Goal: Contribute content: Contribute content

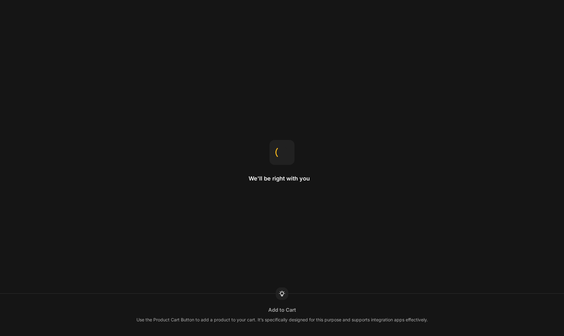
click at [447, 93] on div "We'll be right with you Add to Cart Use the Product Cart Button to add a produc…" at bounding box center [282, 168] width 564 height 336
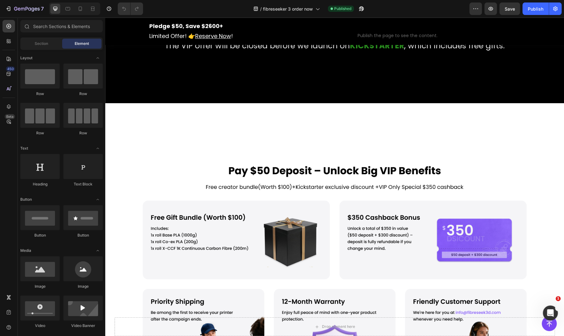
scroll to position [416, 0]
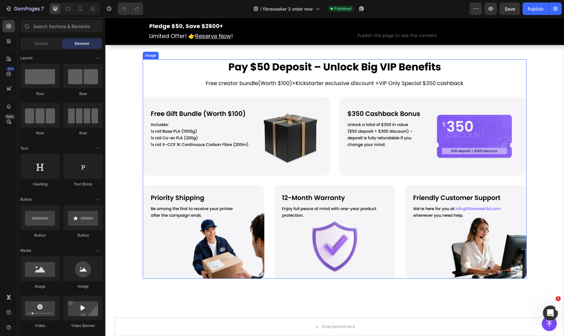
click at [236, 105] on img at bounding box center [335, 169] width 384 height 220
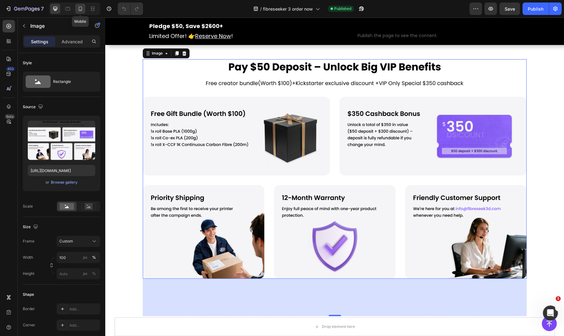
click at [82, 10] on icon at bounding box center [80, 9] width 6 height 6
type input "https://cdn.shopify.com/s/files/1/0767/2181/5794/files/gempages_574786771183731…"
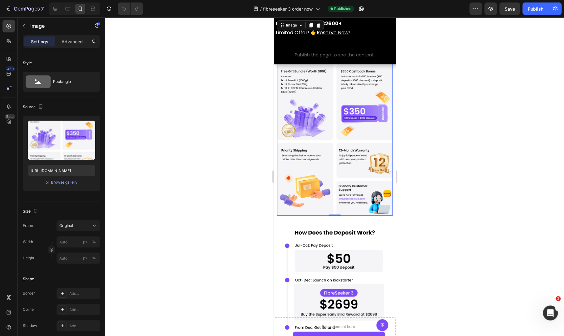
scroll to position [311, 0]
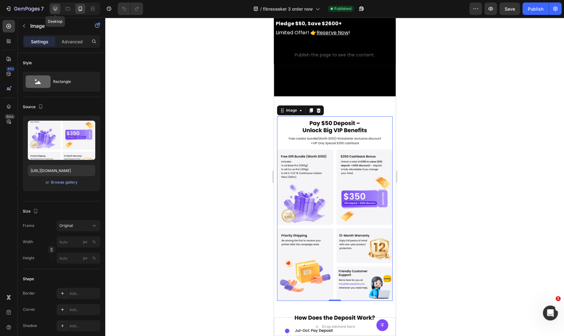
click at [59, 9] on div at bounding box center [55, 9] width 10 height 10
type input "https://cdn.shopify.com/s/files/1/0767/2181/5794/files/gempages_574786771183731…"
type input "100"
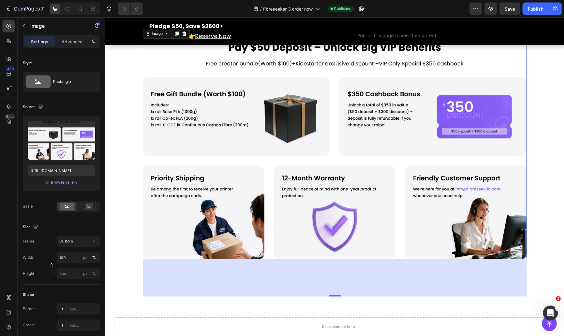
scroll to position [331, 0]
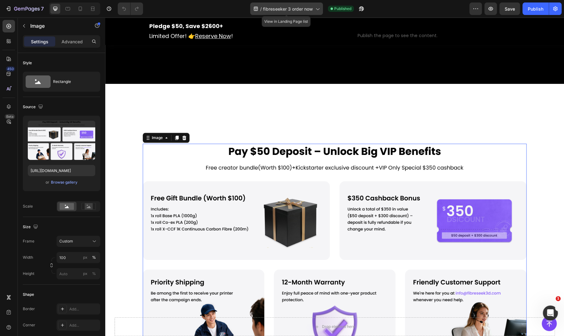
click at [287, 6] on span "fibreseeker 3 order now" at bounding box center [288, 9] width 50 height 7
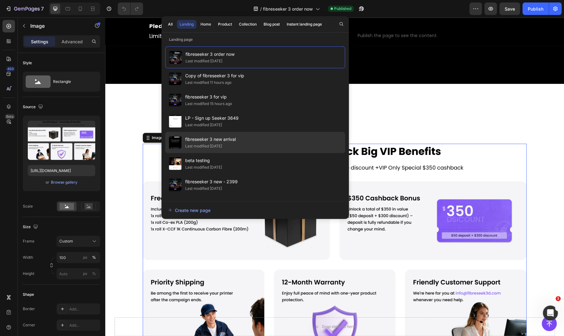
click at [227, 133] on div "fibreseeker 3 new arrival Last modified 3 days ago" at bounding box center [255, 142] width 180 height 21
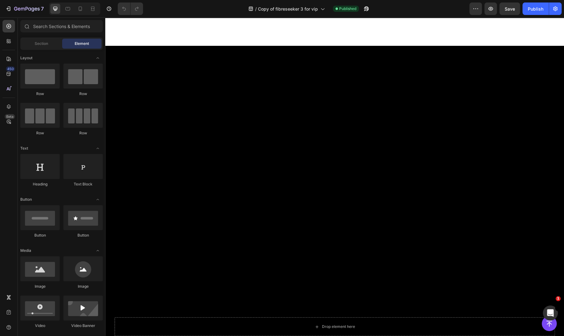
scroll to position [416, 0]
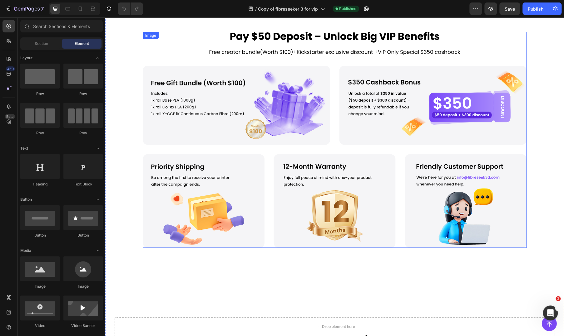
click at [287, 133] on img at bounding box center [335, 140] width 384 height 217
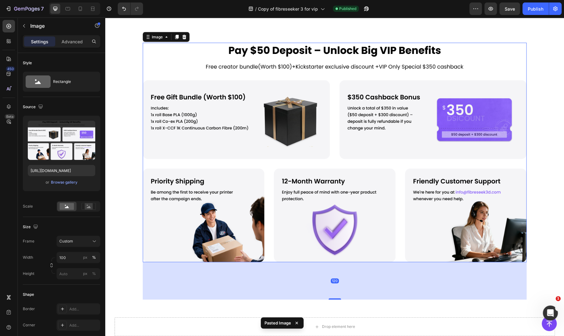
scroll to position [709, 0]
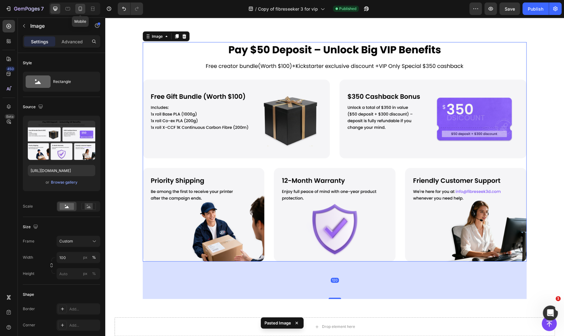
click at [76, 10] on div at bounding box center [80, 9] width 10 height 10
type input "https://cdn.shopify.com/s/files/1/0767/2181/5794/files/gempages_574786771183731…"
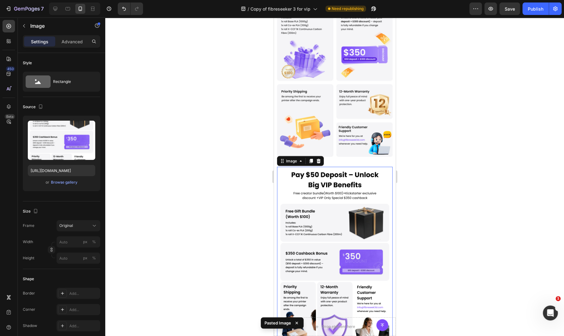
scroll to position [743, 0]
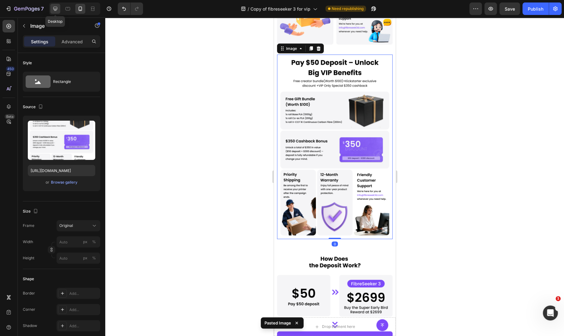
click at [55, 7] on icon at bounding box center [55, 9] width 4 height 4
type input "https://cdn.shopify.com/s/files/1/0767/2181/5794/files/gempages_574786771183731…"
type input "100"
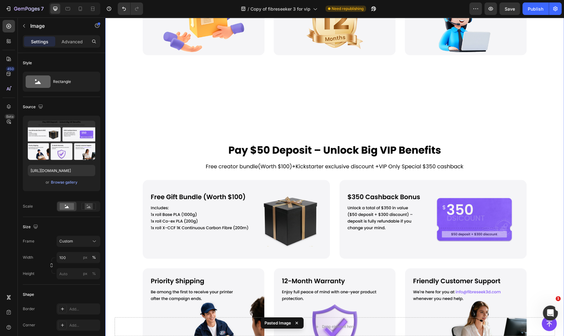
scroll to position [598, 0]
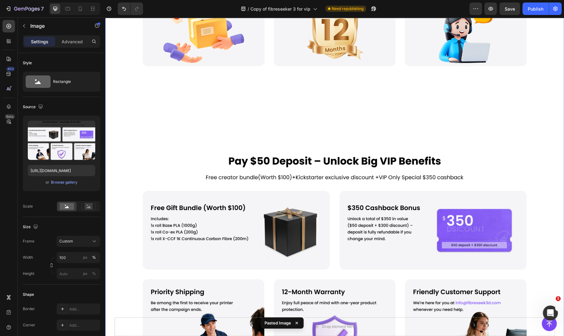
click at [313, 193] on img at bounding box center [335, 264] width 384 height 220
click at [183, 145] on icon at bounding box center [184, 147] width 4 height 4
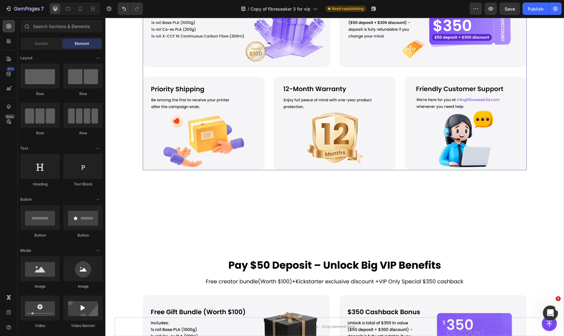
scroll to position [286, 0]
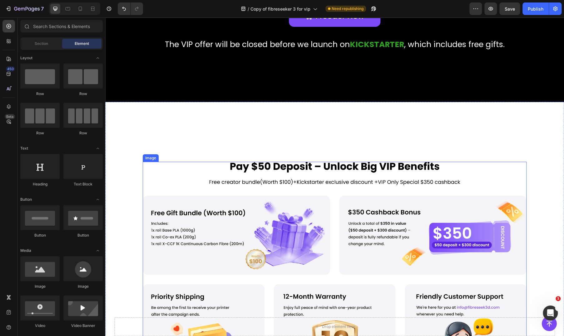
click at [214, 200] on img at bounding box center [335, 270] width 384 height 217
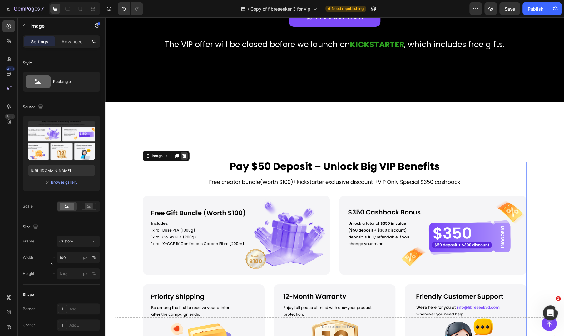
click at [182, 158] on div at bounding box center [183, 155] width 7 height 7
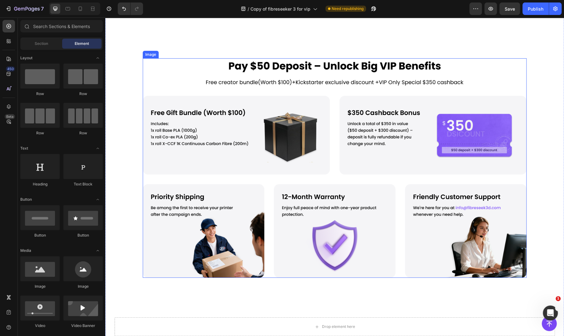
scroll to position [598, 0]
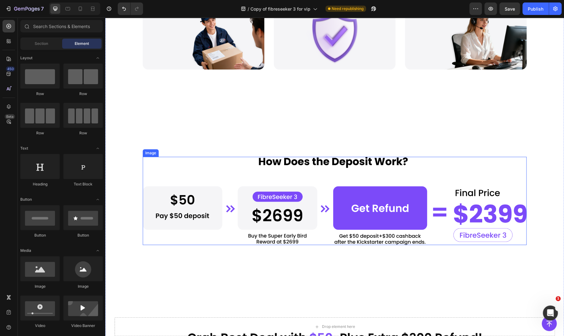
click at [307, 188] on img at bounding box center [335, 201] width 384 height 88
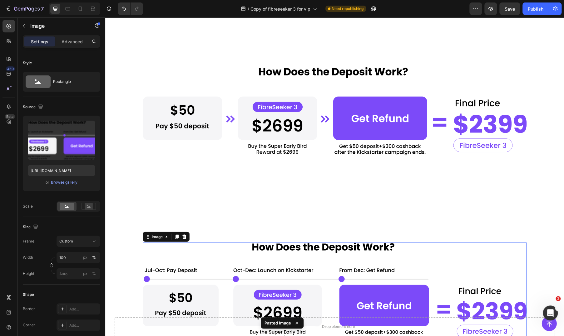
scroll to position [679, 0]
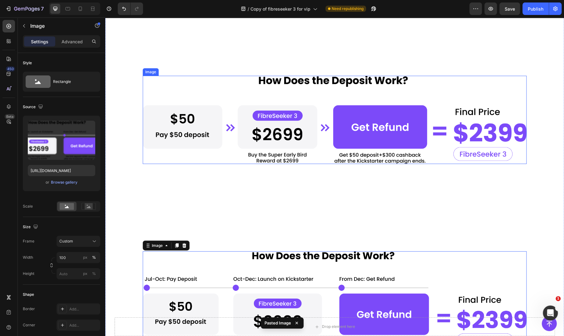
click at [311, 128] on img at bounding box center [335, 120] width 384 height 88
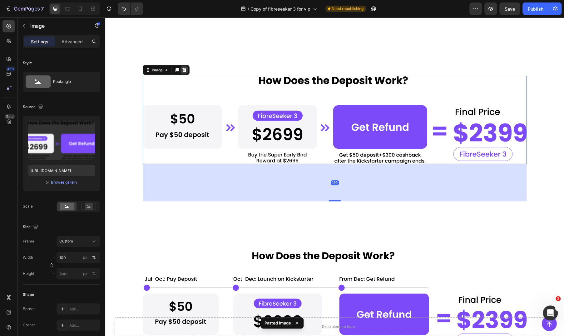
click at [183, 67] on icon at bounding box center [184, 69] width 4 height 4
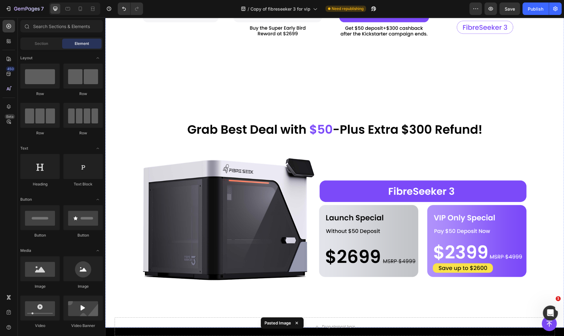
scroll to position [921, 0]
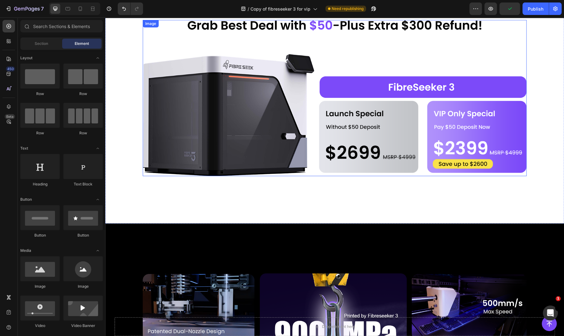
click at [472, 130] on img at bounding box center [335, 98] width 384 height 156
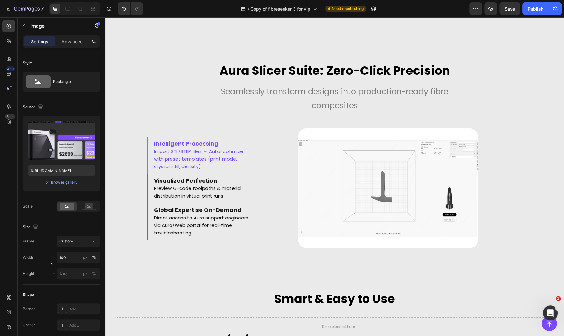
scroll to position [5680, 0]
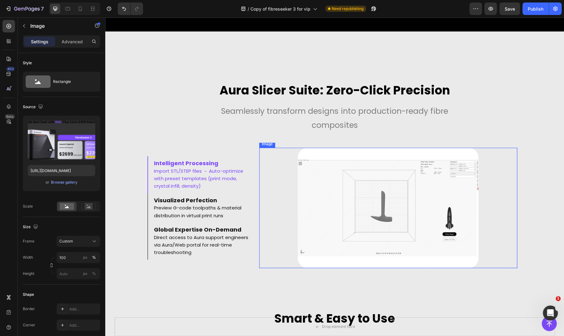
click at [350, 199] on img at bounding box center [387, 208] width 180 height 120
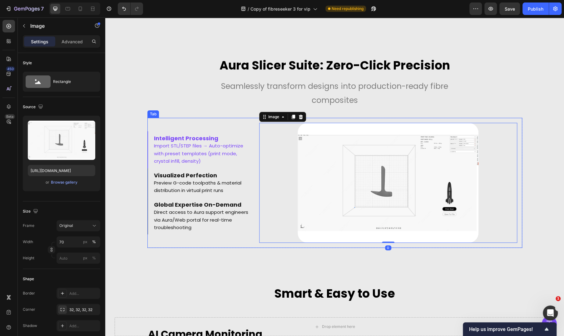
click at [219, 147] on div "Intelligent Processing Import STL/STEP files → Auto-optimize with preset templa…" at bounding box center [200, 183] width 107 height 130
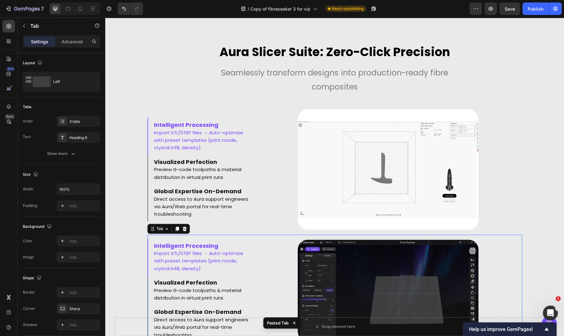
scroll to position [5705, 0]
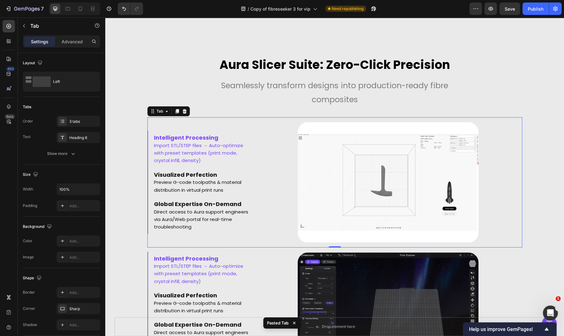
click at [256, 228] on div "Image Row Image Row Image Row" at bounding box center [388, 182] width 268 height 130
click at [182, 110] on icon at bounding box center [184, 111] width 4 height 4
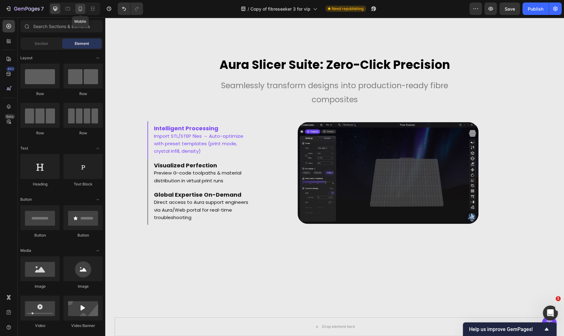
click at [77, 8] on icon at bounding box center [80, 9] width 6 height 6
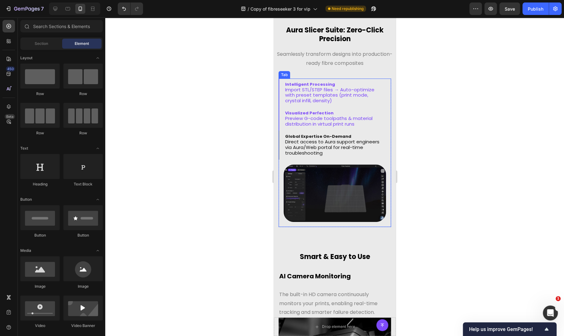
click at [318, 122] on span "distribution in virtual print runs" at bounding box center [319, 124] width 69 height 7
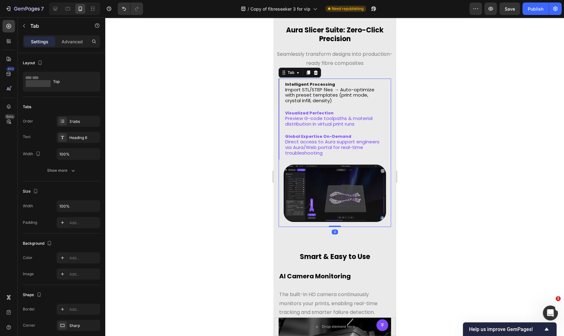
click at [315, 139] on span "Direct access to Aura support engineers" at bounding box center [332, 142] width 94 height 7
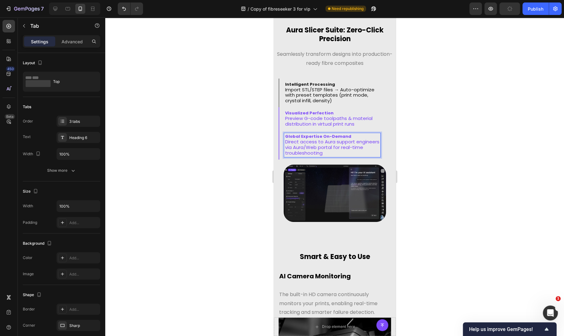
click at [329, 122] on span "distribution in virtual print runs" at bounding box center [319, 124] width 69 height 7
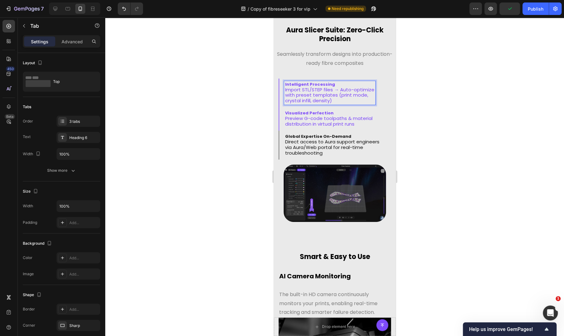
click at [316, 90] on span "Import STL/STEP files → Auto-optimize" at bounding box center [329, 89] width 89 height 7
click at [329, 115] on p "Visualized Perfection" at bounding box center [328, 113] width 87 height 5
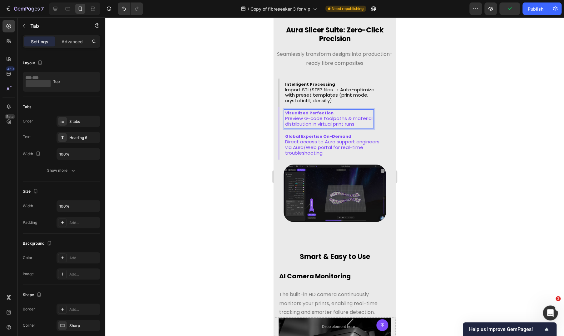
click at [330, 146] on span "via Aura/Web portal for real-time" at bounding box center [324, 147] width 78 height 7
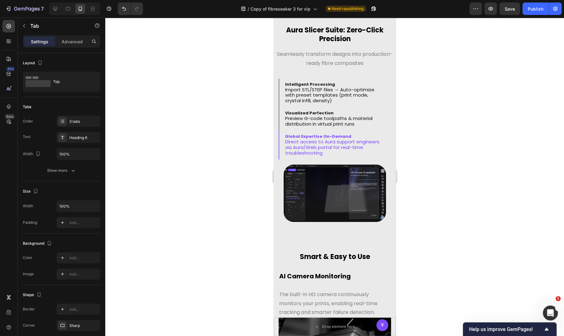
click at [416, 155] on div at bounding box center [334, 176] width 458 height 319
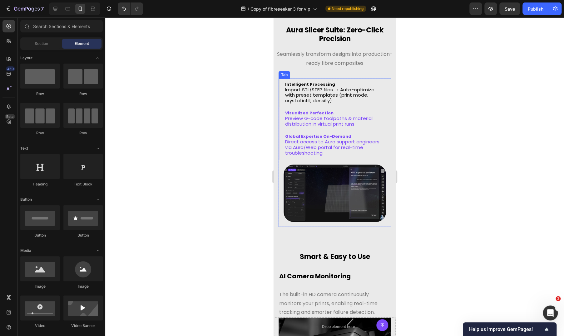
click at [317, 116] on span "Preview G-code toolpaths & material" at bounding box center [328, 118] width 87 height 7
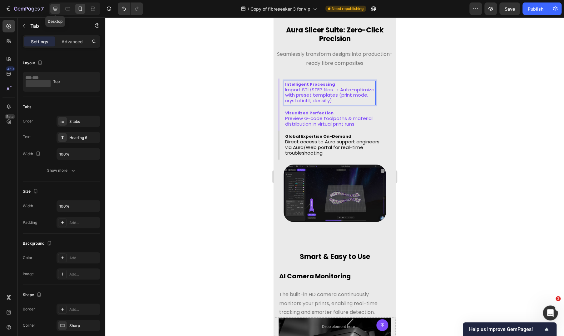
click at [57, 11] on icon at bounding box center [55, 9] width 6 height 6
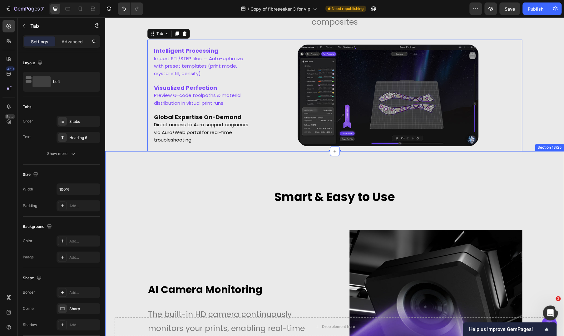
scroll to position [5784, 0]
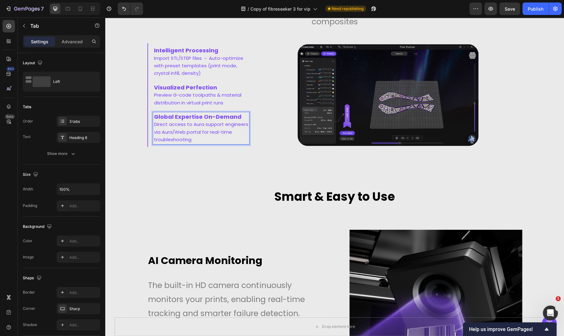
click at [191, 96] on span "Preview G-code toolpaths & material" at bounding box center [197, 95] width 87 height 7
click at [197, 79] on li "Intelligent Processing Import STL/STEP files → Auto-optimize with preset templa…" at bounding box center [200, 61] width 107 height 37
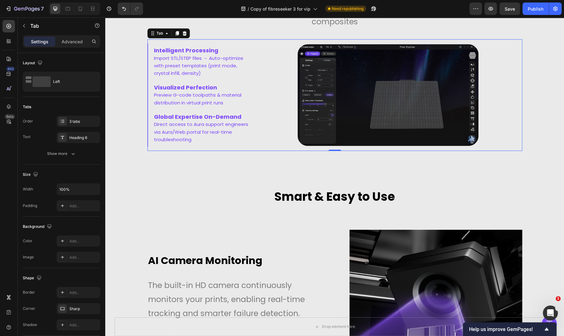
click at [197, 97] on span "Preview G-code toolpaths & material" at bounding box center [197, 95] width 87 height 7
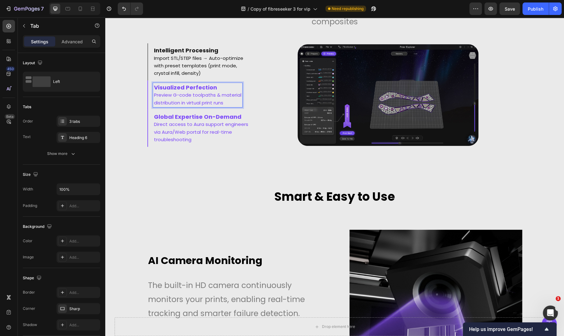
click at [191, 116] on strong "Global Expertise On-Demand" at bounding box center [197, 117] width 87 height 8
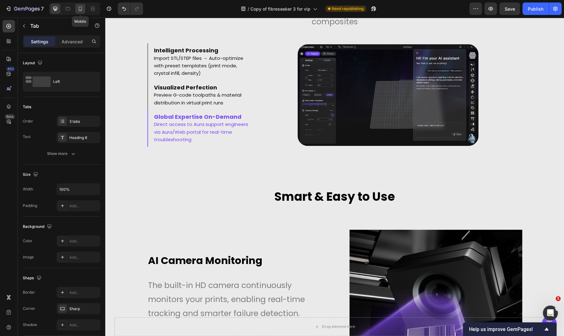
click at [79, 11] on icon at bounding box center [80, 9] width 3 height 4
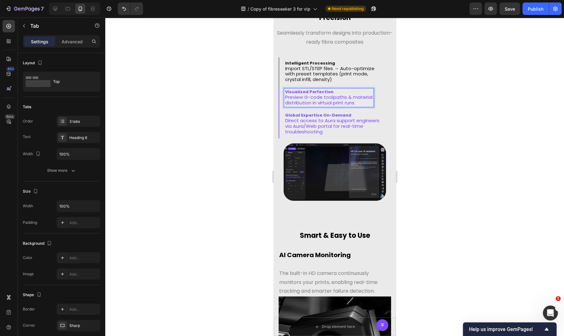
scroll to position [5745, 0]
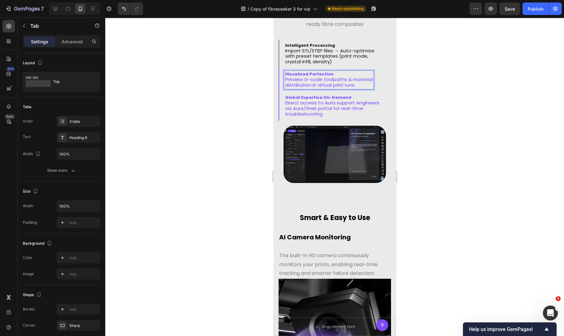
click at [319, 62] on span "crystal infill, density)" at bounding box center [308, 61] width 47 height 7
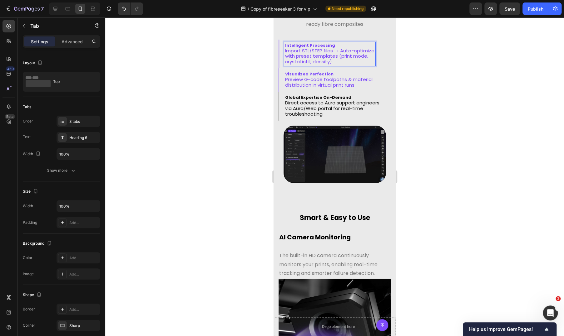
click at [314, 78] on span "Preview G-code toolpaths & material" at bounding box center [328, 79] width 87 height 7
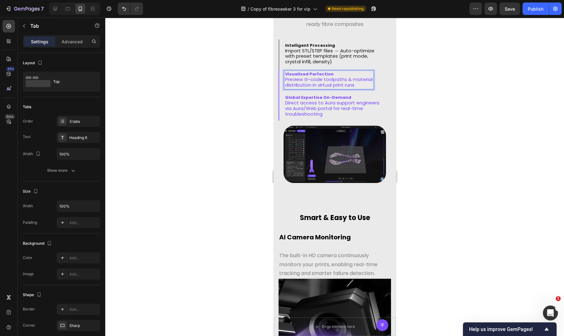
click at [308, 101] on span "Direct access to Aura support engineers" at bounding box center [332, 103] width 94 height 7
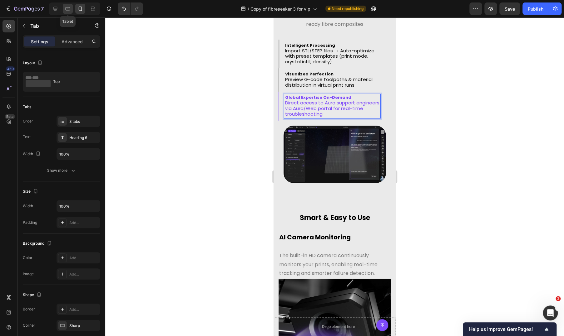
click at [72, 10] on div at bounding box center [68, 9] width 10 height 10
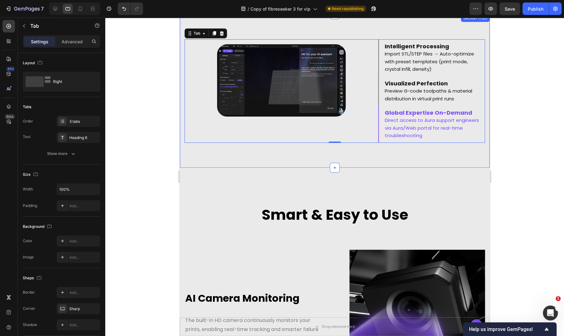
scroll to position [5716, 0]
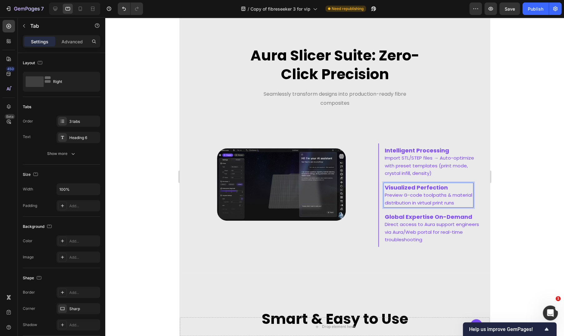
click at [406, 159] on span "Import STL/STEP files → Auto-optimize" at bounding box center [428, 158] width 89 height 7
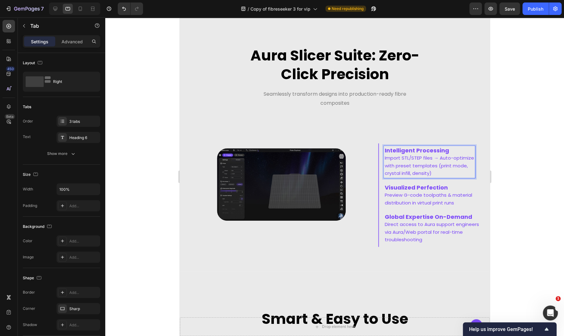
click at [402, 218] on strong "Global Expertise On-Demand" at bounding box center [427, 217] width 87 height 8
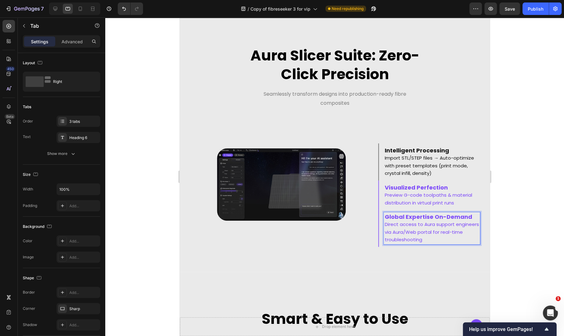
click at [287, 180] on div "Image Row" at bounding box center [280, 195] width 183 height 93
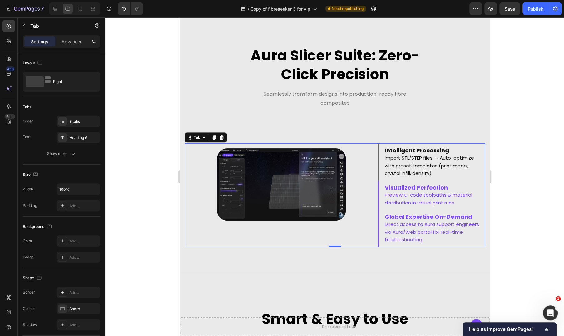
click at [287, 180] on div "Image Row" at bounding box center [280, 195] width 183 height 93
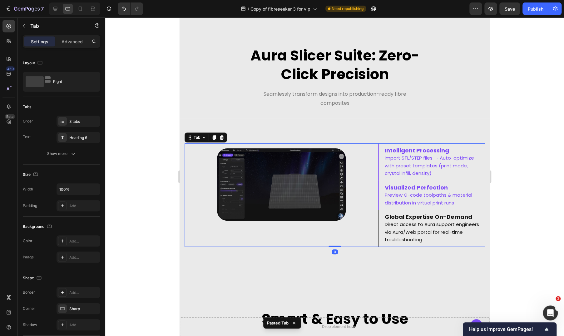
click at [403, 188] on strong "Visualized Perfection" at bounding box center [415, 188] width 63 height 8
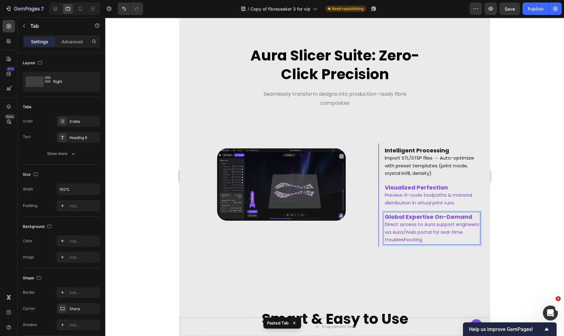
click at [403, 221] on span "Direct access to Aura support engineers" at bounding box center [431, 224] width 94 height 7
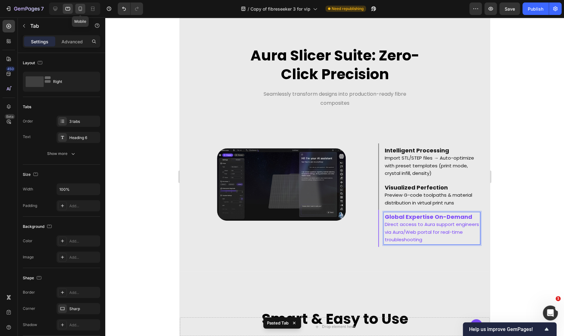
click at [82, 8] on icon at bounding box center [80, 9] width 6 height 6
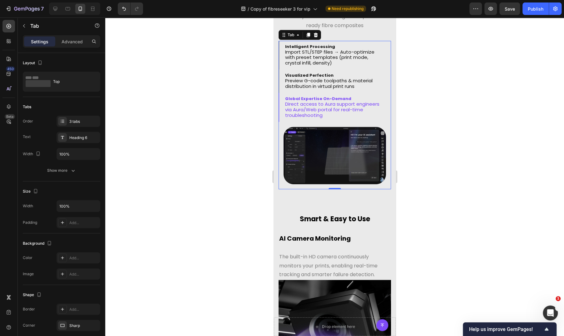
scroll to position [5745, 0]
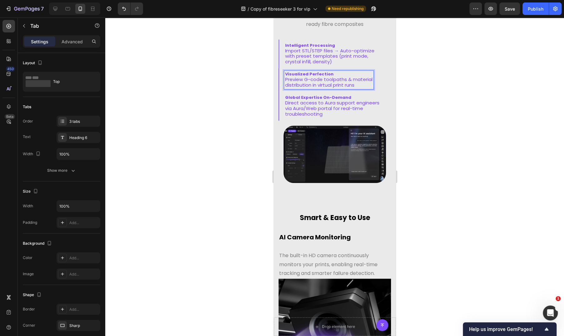
click at [315, 58] on span "crystal infill, density)" at bounding box center [308, 61] width 47 height 7
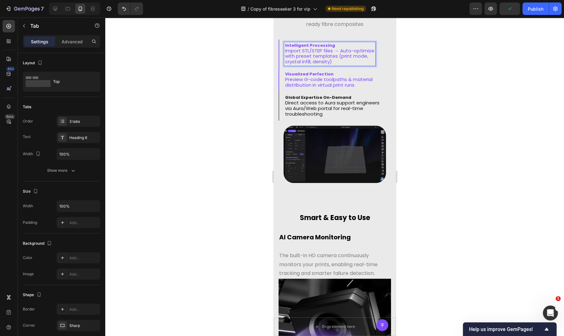
click at [309, 73] on strong "Visualized Perfection" at bounding box center [309, 74] width 48 height 6
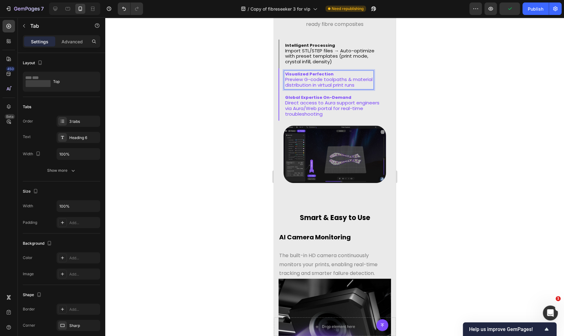
click at [308, 95] on strong "Global Expertise On-Demand" at bounding box center [318, 98] width 66 height 6
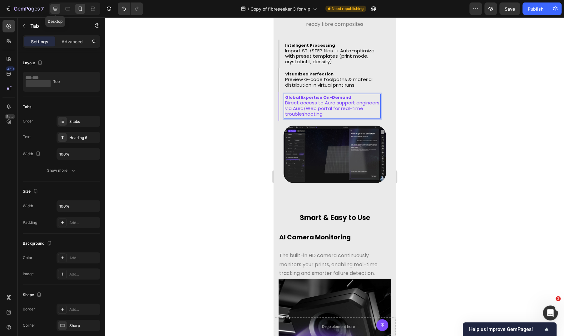
click at [56, 10] on icon at bounding box center [55, 9] width 4 height 4
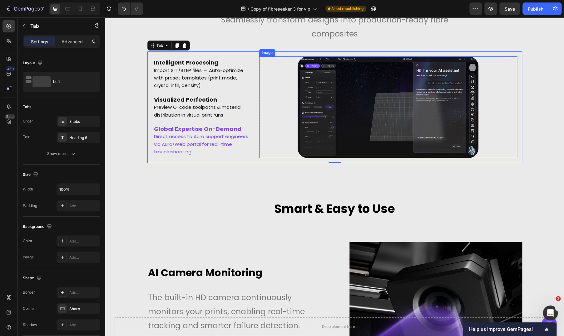
scroll to position [5784, 0]
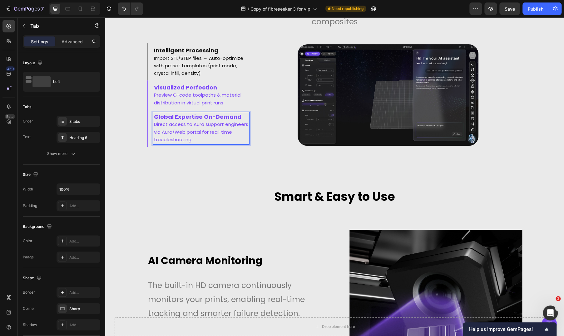
click at [206, 98] on span "Preview G-code toolpaths & material" at bounding box center [197, 95] width 87 height 7
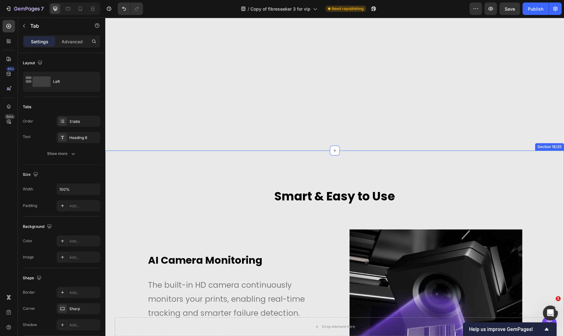
scroll to position [6200, 0]
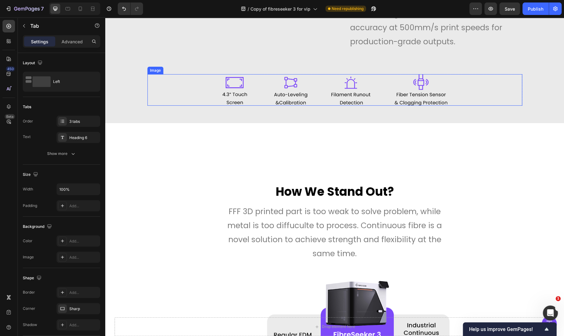
click at [251, 106] on img at bounding box center [334, 90] width 225 height 32
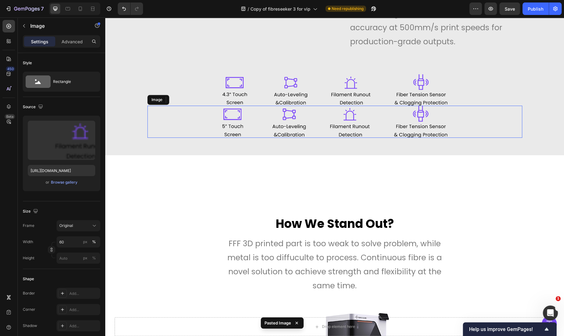
click at [222, 106] on img at bounding box center [334, 90] width 225 height 32
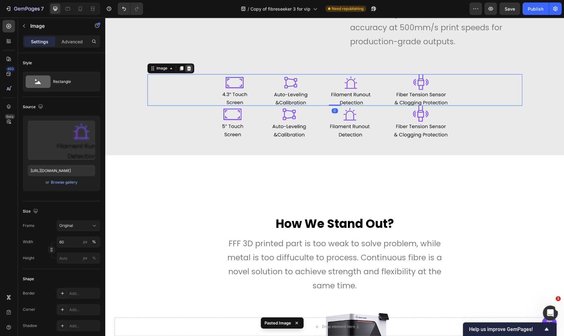
click at [186, 71] on icon at bounding box center [188, 68] width 5 height 5
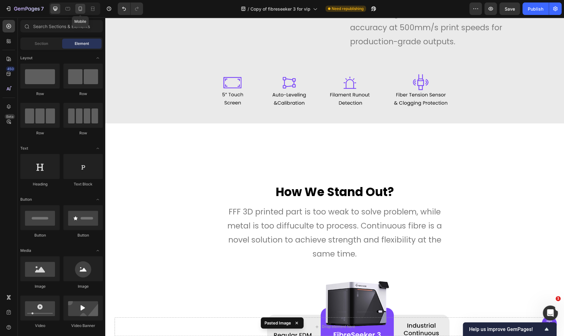
click at [79, 9] on icon at bounding box center [80, 9] width 3 height 4
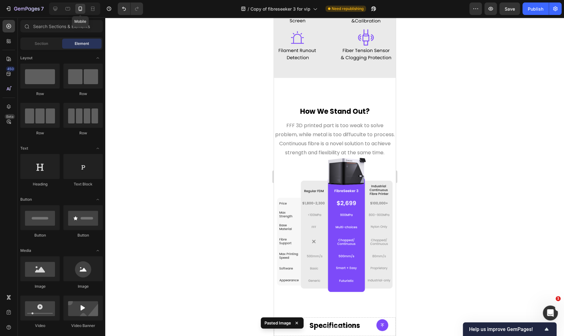
scroll to position [6215, 0]
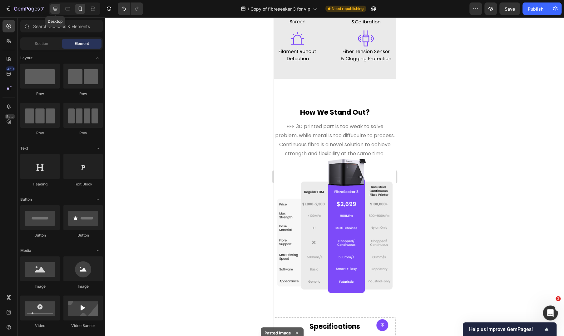
click at [54, 11] on icon at bounding box center [55, 9] width 6 height 6
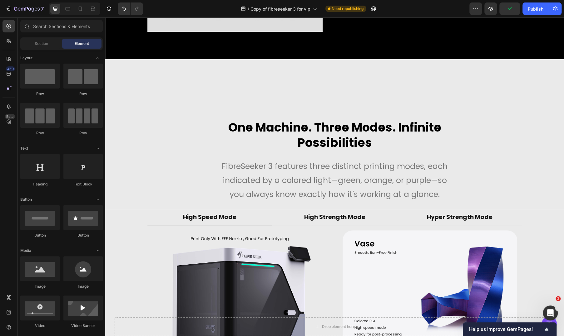
scroll to position [4394, 0]
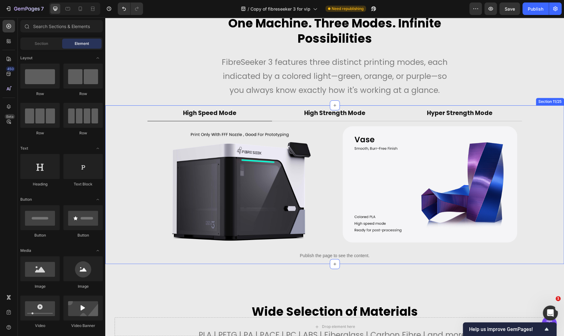
click at [124, 111] on div "High Speed Mode High Strength Mode Hyper Strength Mode Image Image Row Image Im…" at bounding box center [334, 184] width 449 height 159
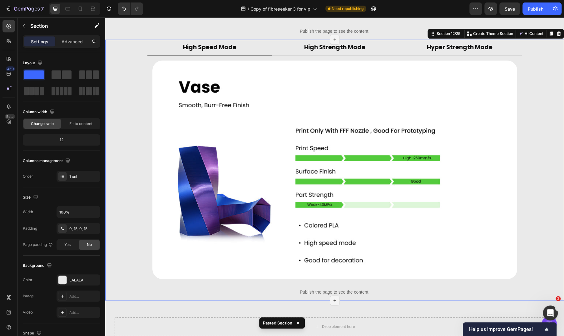
scroll to position [4410, 0]
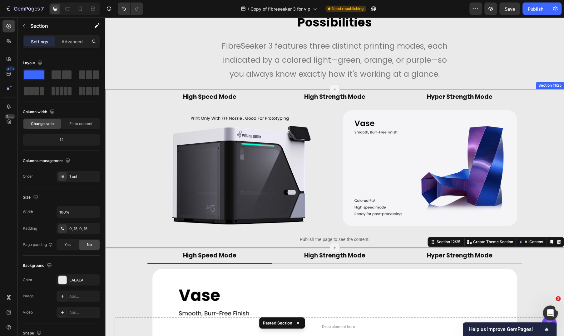
click at [128, 91] on div "High Speed Mode High Strength Mode Hyper Strength Mode Image Image Row Image Im…" at bounding box center [334, 168] width 449 height 159
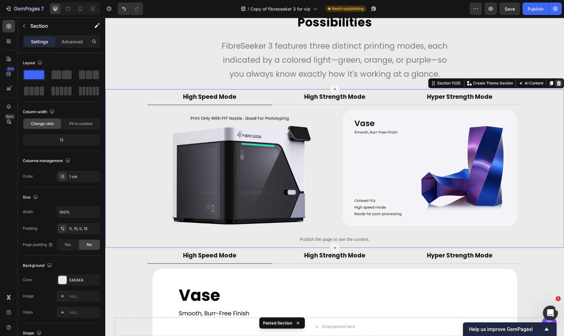
click at [556, 83] on icon at bounding box center [558, 83] width 4 height 4
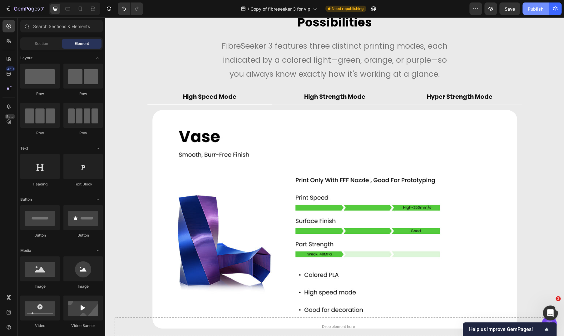
click at [538, 12] on button "Publish" at bounding box center [535, 8] width 26 height 12
click at [82, 11] on icon at bounding box center [80, 9] width 6 height 6
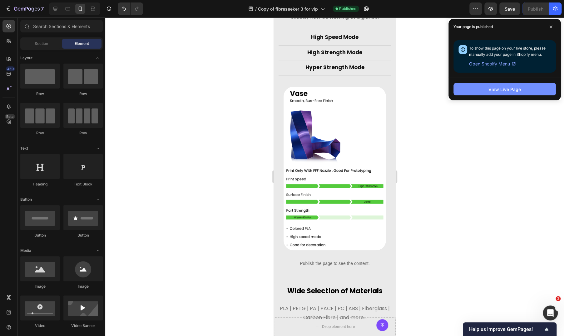
click at [511, 93] on button "View Live Page" at bounding box center [504, 89] width 102 height 12
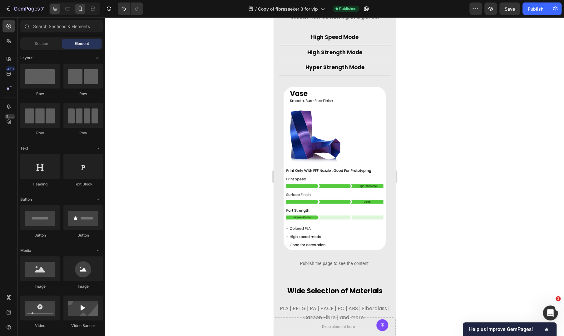
click at [59, 10] on div at bounding box center [55, 9] width 10 height 10
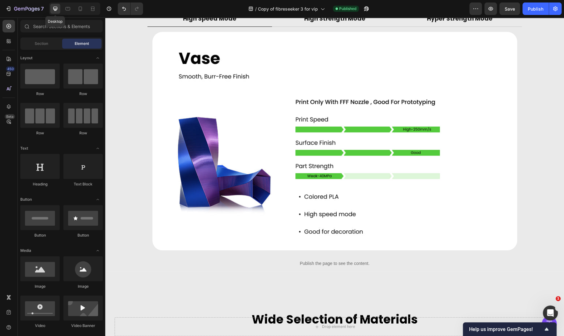
scroll to position [4463, 0]
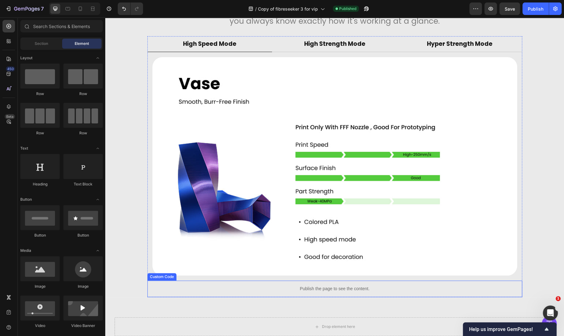
click at [295, 283] on div "Publish the page to see the content." at bounding box center [334, 289] width 374 height 17
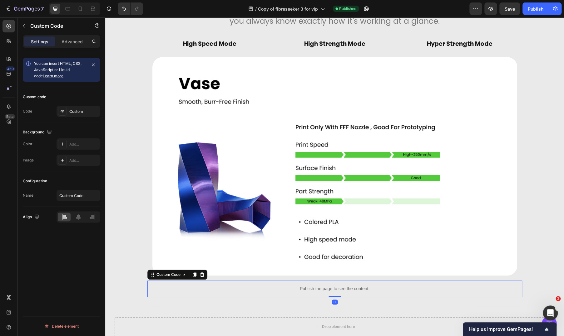
click at [295, 283] on div "Publish the page to see the content." at bounding box center [334, 289] width 374 height 17
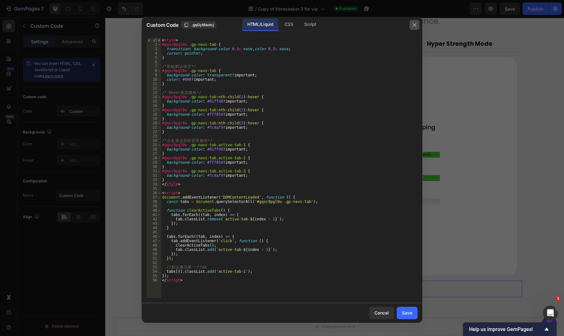
click at [412, 27] on button "button" at bounding box center [414, 25] width 10 height 10
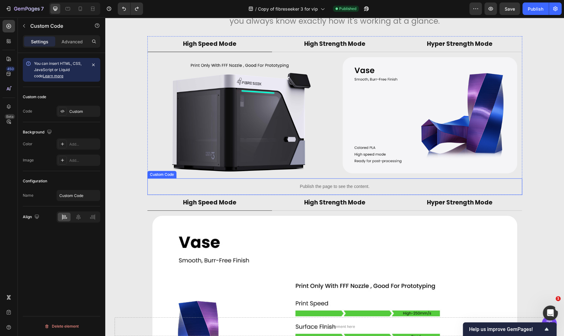
click at [226, 180] on div "Publish the page to see the content." at bounding box center [334, 187] width 374 height 17
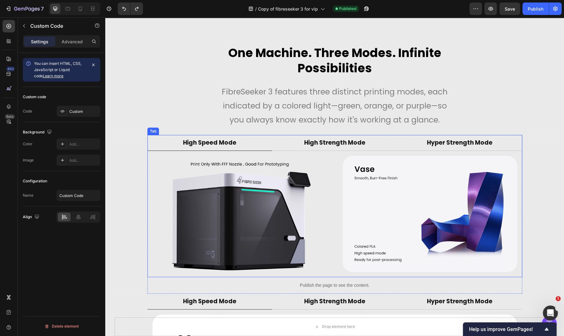
scroll to position [4359, 0]
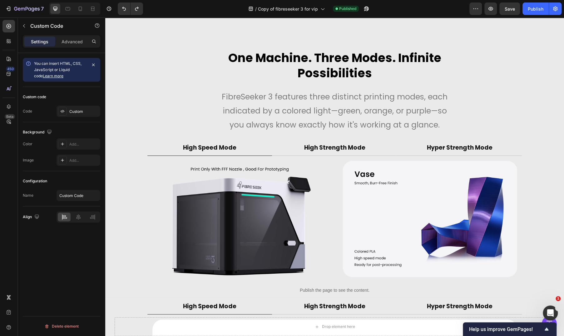
click at [299, 287] on p "Publish the page to see the content." at bounding box center [334, 290] width 374 height 7
click at [287, 286] on div "Publish the page to see the content." at bounding box center [334, 290] width 374 height 17
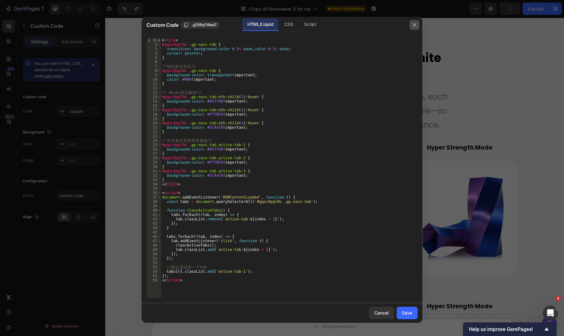
click at [413, 23] on icon "button" at bounding box center [414, 24] width 5 height 5
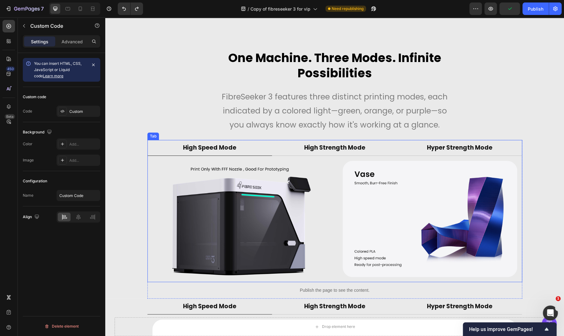
click at [157, 148] on li "High Speed Mode" at bounding box center [209, 148] width 125 height 16
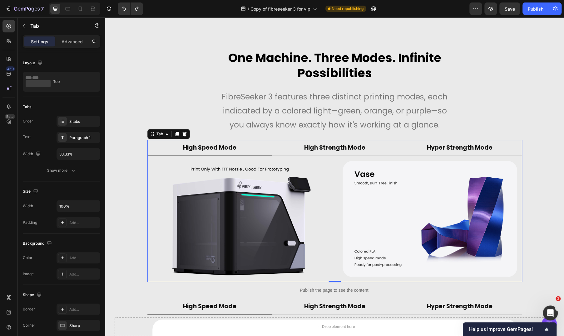
click at [183, 134] on icon at bounding box center [184, 134] width 4 height 4
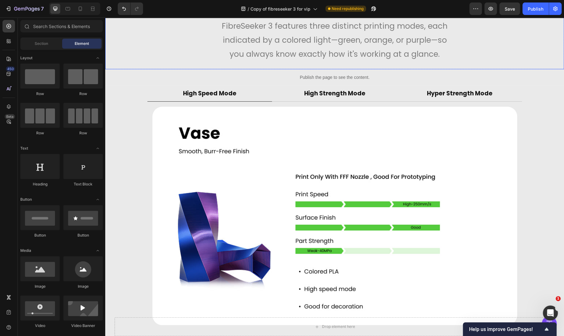
scroll to position [4567, 0]
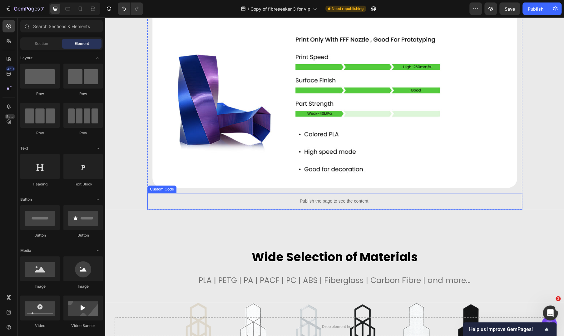
click at [228, 196] on div "Publish the page to see the content." at bounding box center [334, 201] width 374 height 17
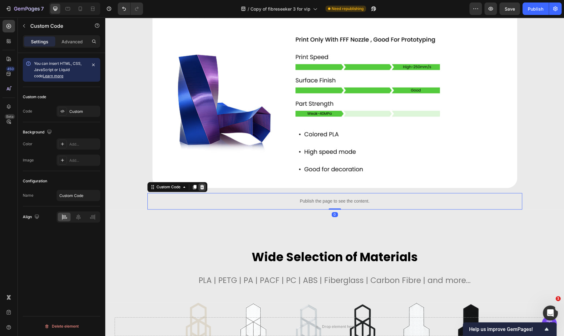
click at [201, 190] on div at bounding box center [201, 186] width 7 height 7
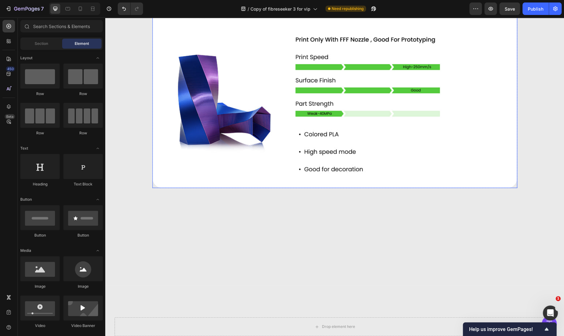
scroll to position [4359, 0]
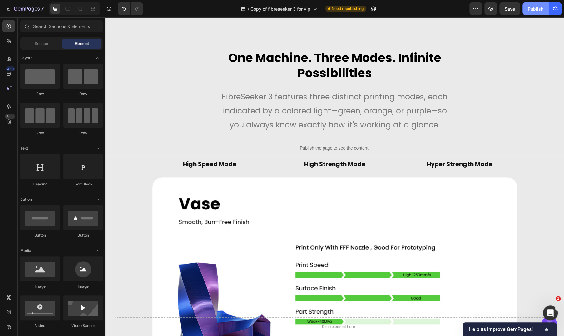
click at [534, 8] on div "Publish" at bounding box center [535, 9] width 16 height 7
click at [510, 9] on span "Save" at bounding box center [509, 8] width 10 height 5
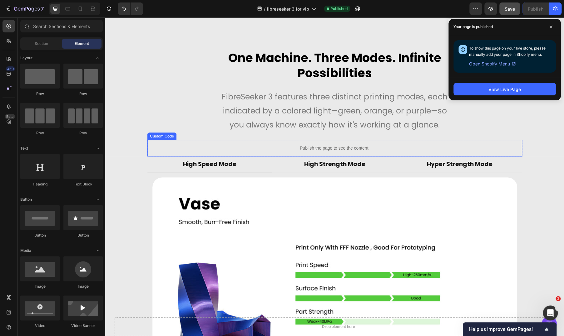
scroll to position [4463, 0]
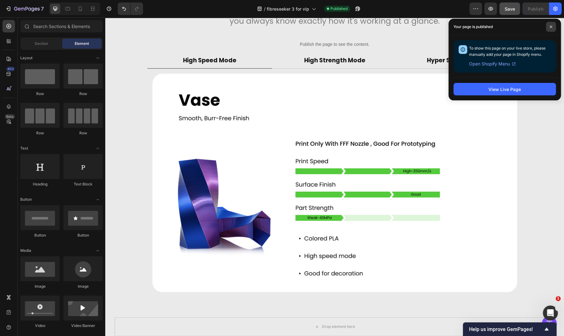
click at [549, 27] on icon at bounding box center [550, 26] width 3 height 3
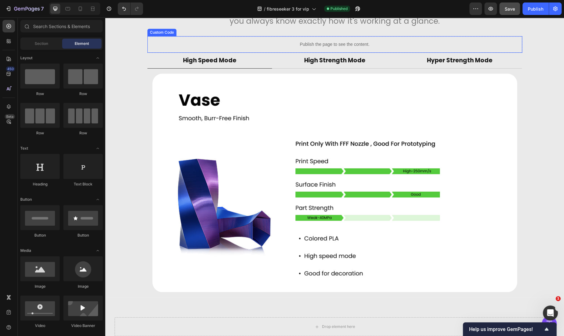
click at [272, 40] on div "Publish the page to see the content." at bounding box center [334, 44] width 374 height 17
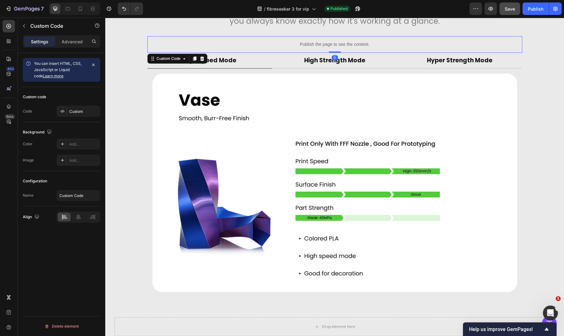
click at [272, 40] on div "Publish the page to see the content." at bounding box center [334, 44] width 374 height 17
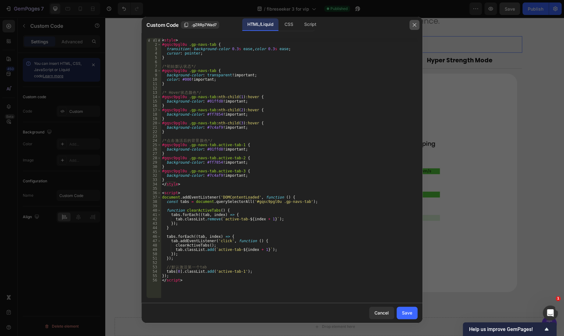
click at [411, 25] on button "button" at bounding box center [414, 25] width 10 height 10
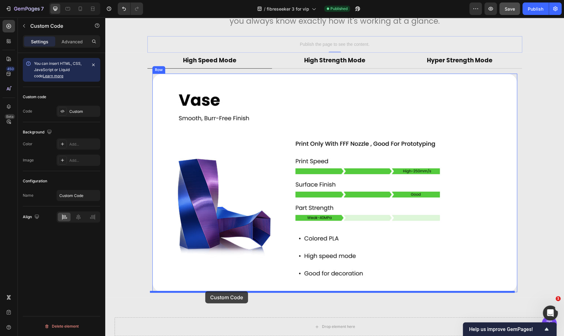
drag, startPoint x: 151, startPoint y: 59, endPoint x: 205, endPoint y: 291, distance: 238.9
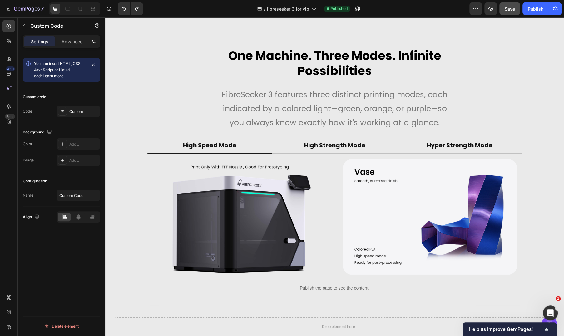
scroll to position [4359, 0]
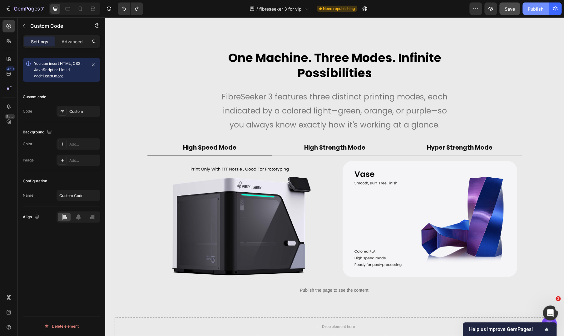
click at [530, 13] on button "Publish" at bounding box center [535, 8] width 26 height 12
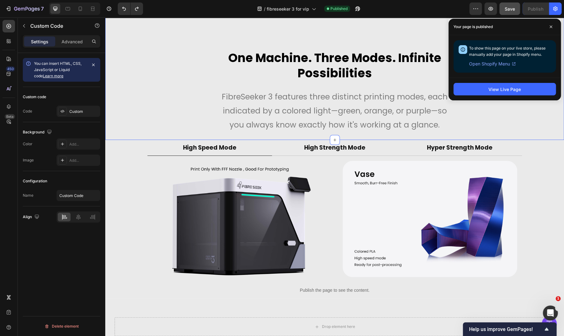
click at [376, 30] on div "One Machine. Three Modes. Infinite Possibilities Heading FibreSeeker 3 features…" at bounding box center [334, 70] width 458 height 140
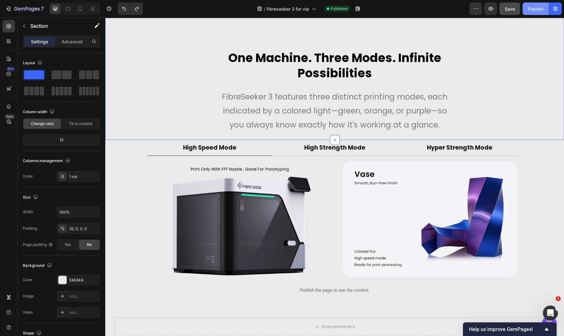
click at [539, 12] on button "Publish" at bounding box center [535, 8] width 26 height 12
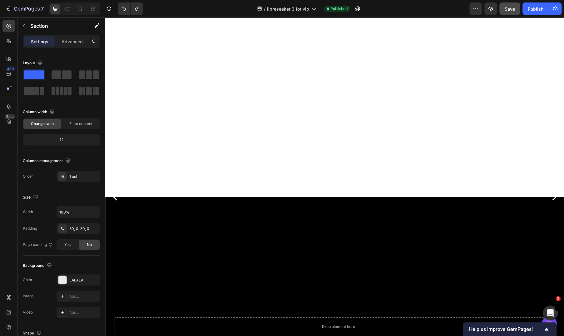
scroll to position [7272, 0]
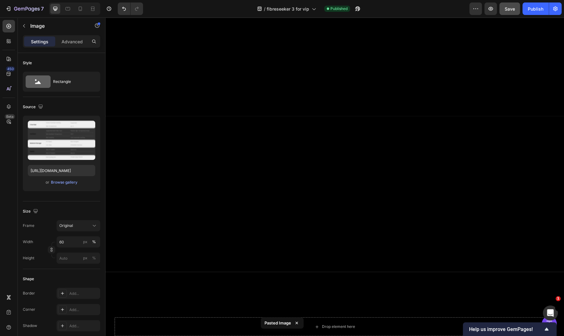
scroll to position [6698, 0]
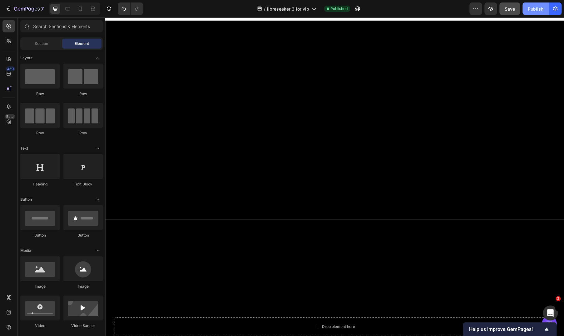
click at [528, 11] on div "Publish" at bounding box center [535, 9] width 16 height 7
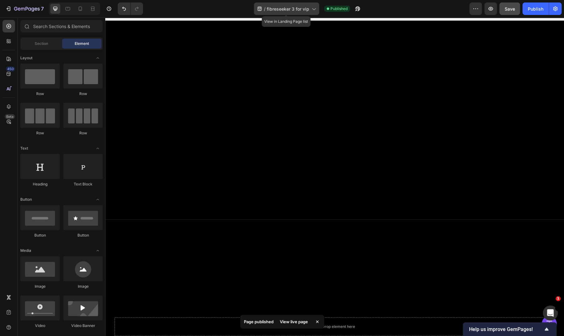
click at [304, 10] on span "fibreseeker 3 for vip" at bounding box center [288, 9] width 42 height 7
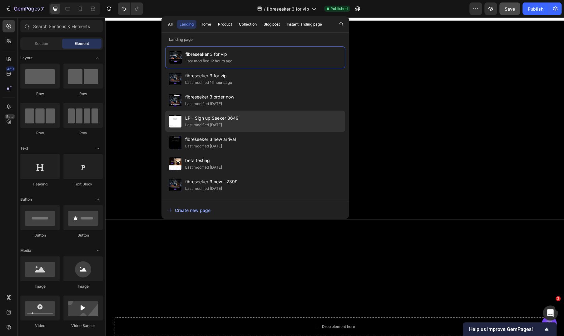
click at [226, 116] on span "LP - Sign up Seeker 3649" at bounding box center [211, 118] width 53 height 7
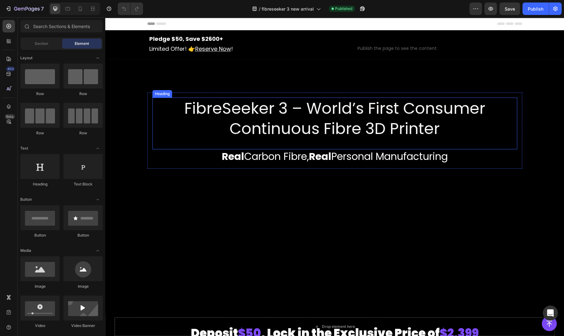
drag, startPoint x: 469, startPoint y: 126, endPoint x: 274, endPoint y: 147, distance: 196.1
click at [478, 124] on h2 "FibreSeeker 3 – World’s First Consumer Continuous Fibre 3D Printer" at bounding box center [334, 119] width 364 height 42
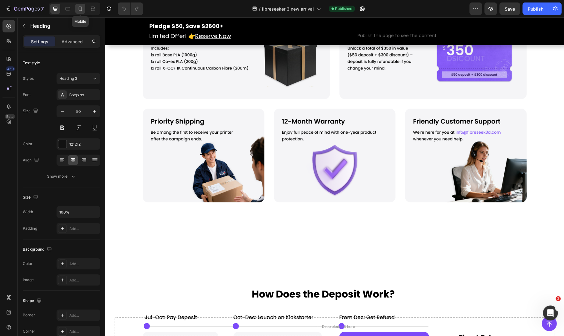
click at [78, 9] on icon at bounding box center [80, 9] width 6 height 6
type input "20"
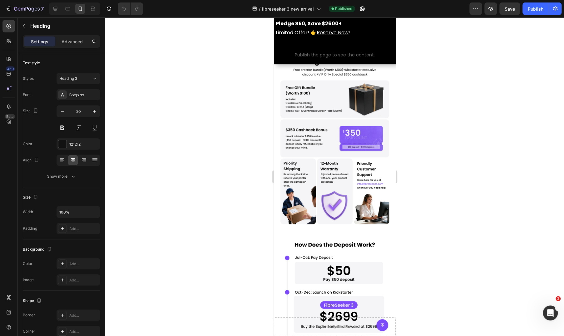
scroll to position [208, 0]
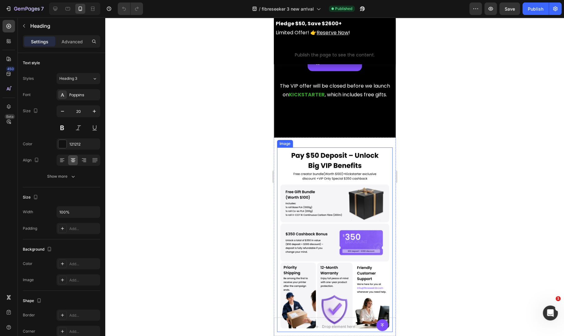
click at [320, 171] on img at bounding box center [333, 240] width 115 height 185
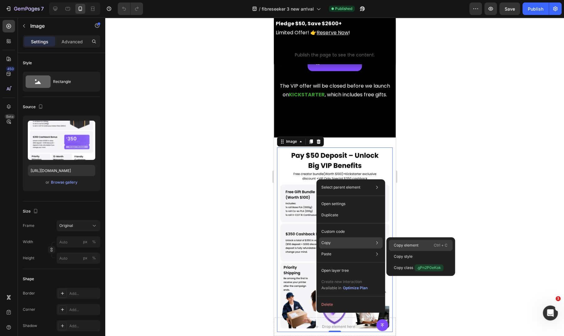
click at [398, 245] on p "Copy element" at bounding box center [406, 246] width 25 height 6
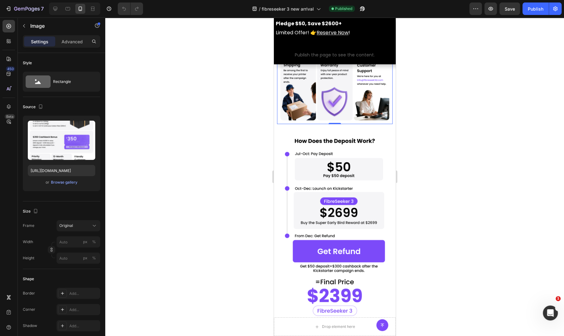
scroll to position [520, 0]
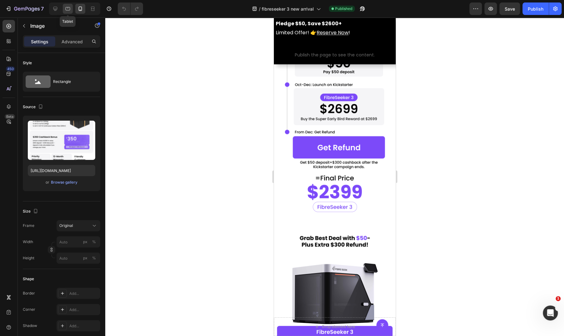
click at [67, 9] on icon at bounding box center [68, 9] width 6 height 6
type input "https://cdn.shopify.com/s/files/1/0767/2181/5794/files/gempages_574786771183731…"
type input "100"
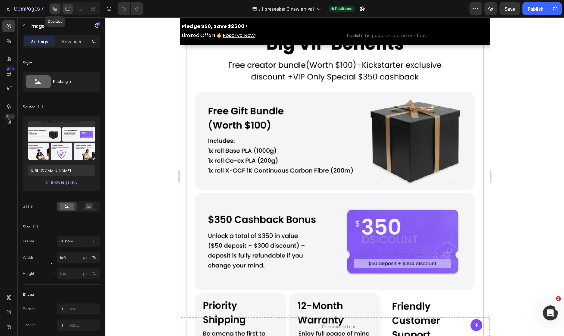
scroll to position [337, 0]
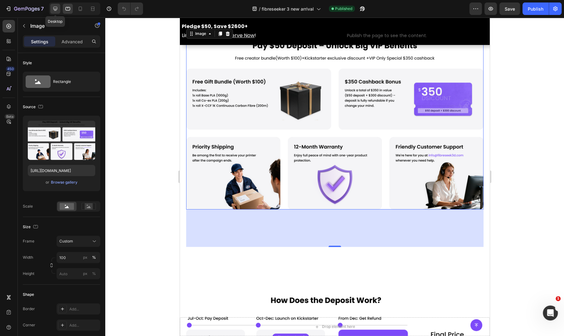
click at [56, 10] on icon at bounding box center [55, 9] width 4 height 4
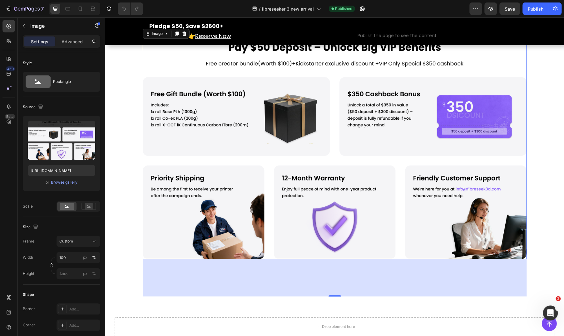
scroll to position [545, 0]
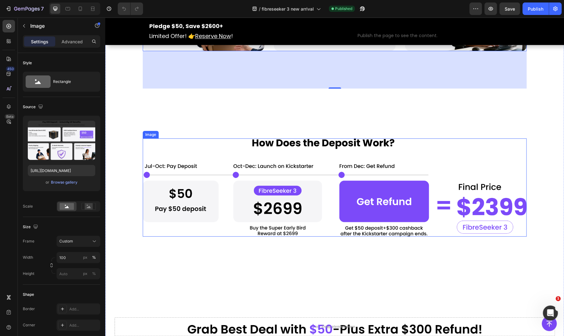
click at [252, 155] on img at bounding box center [335, 188] width 384 height 98
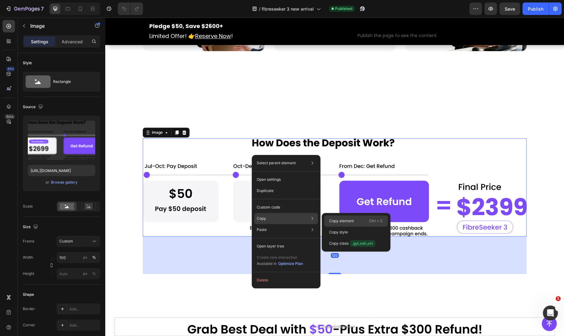
click at [343, 223] on p "Copy element" at bounding box center [341, 221] width 25 height 6
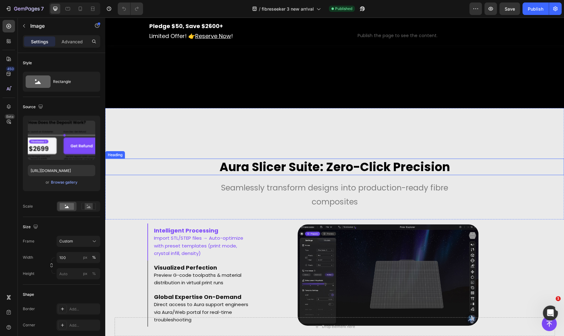
scroll to position [6791, 0]
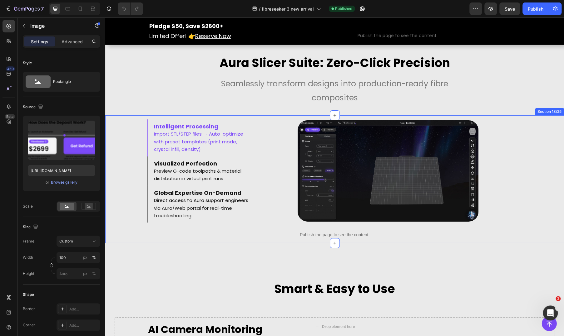
click at [123, 146] on div "Intelligent Processing Import STL/STEP files → Auto-optimize with preset templa…" at bounding box center [334, 179] width 449 height 128
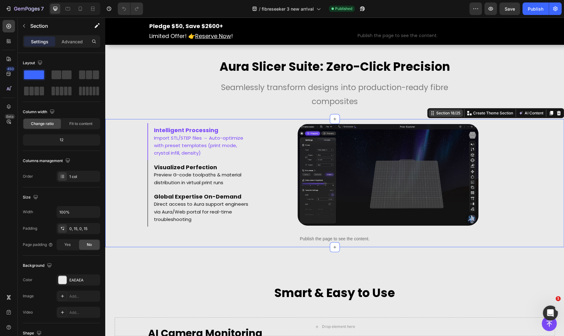
click at [435, 116] on div "Section 18/25" at bounding box center [448, 113] width 27 height 6
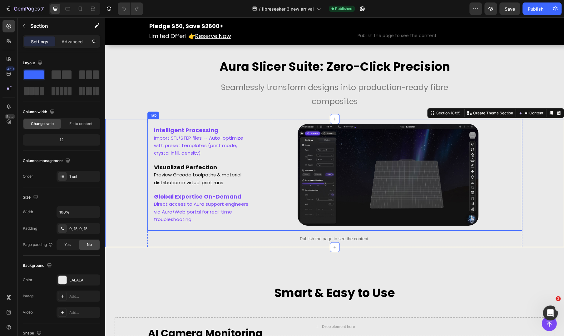
click at [245, 223] on p "troubleshooting" at bounding box center [201, 219] width 94 height 7
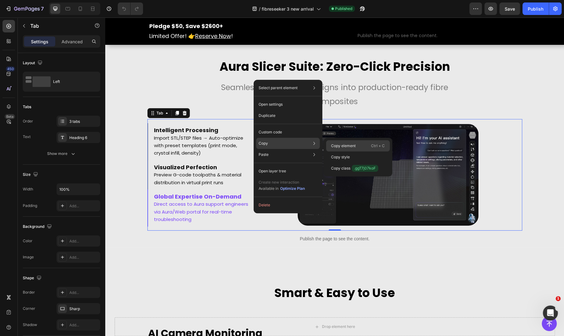
click at [341, 145] on p "Copy element" at bounding box center [343, 146] width 25 height 6
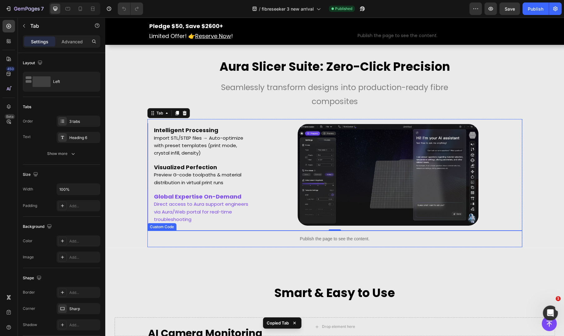
click at [332, 242] on p "Publish the page to see the content." at bounding box center [334, 239] width 374 height 7
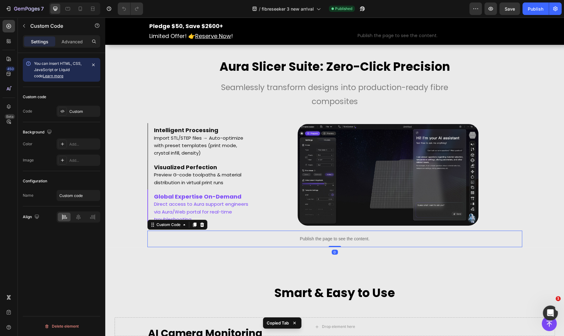
click at [332, 242] on p "Publish the page to see the content." at bounding box center [334, 239] width 374 height 7
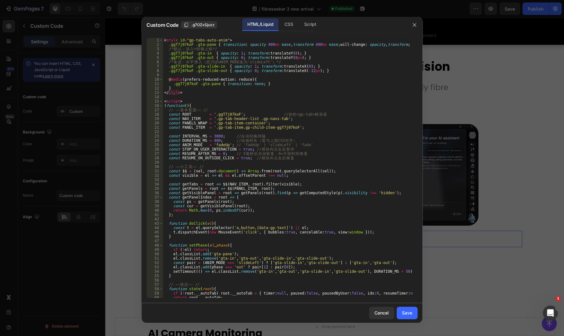
click at [530, 168] on div at bounding box center [282, 168] width 564 height 336
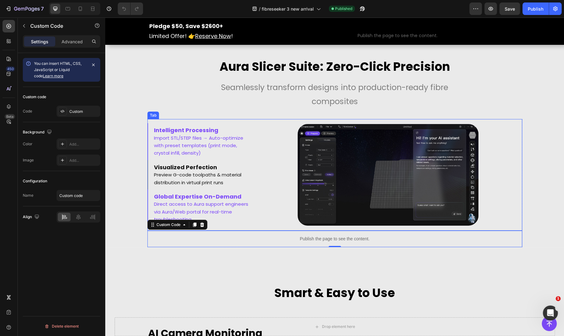
click at [196, 149] on li "Intelligent Processing Import STL/STEP files → Auto-optimize with preset templa…" at bounding box center [200, 141] width 107 height 37
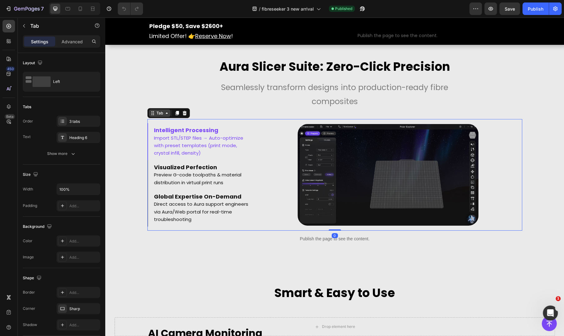
click at [155, 116] on div "Tab" at bounding box center [159, 113] width 9 height 6
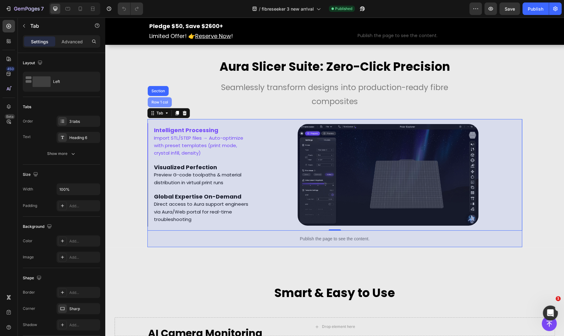
click at [154, 107] on div "Row 1 col" at bounding box center [160, 102] width 24 height 10
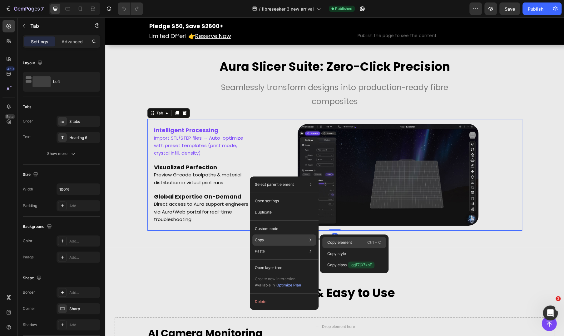
click at [341, 241] on p "Copy element" at bounding box center [339, 243] width 25 height 6
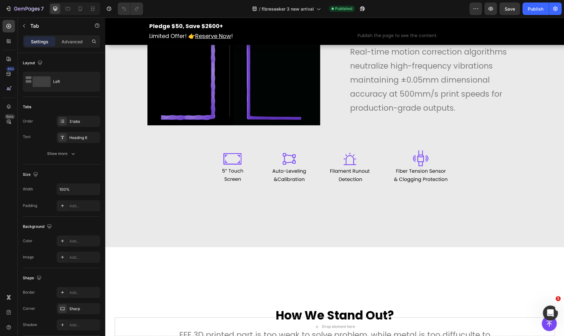
scroll to position [7206, 0]
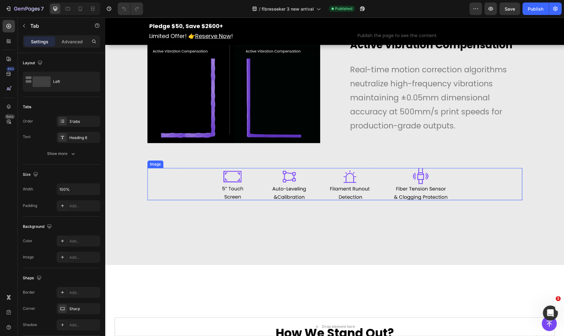
click at [291, 200] on img at bounding box center [334, 184] width 225 height 32
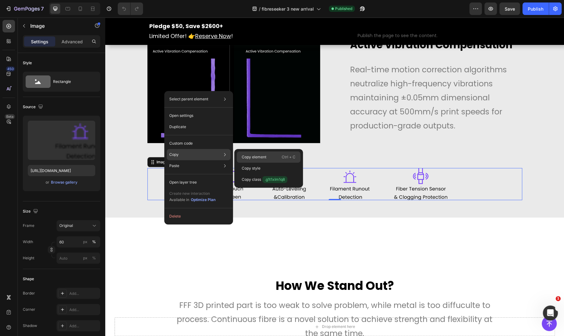
click at [245, 159] on p "Copy element" at bounding box center [254, 157] width 25 height 6
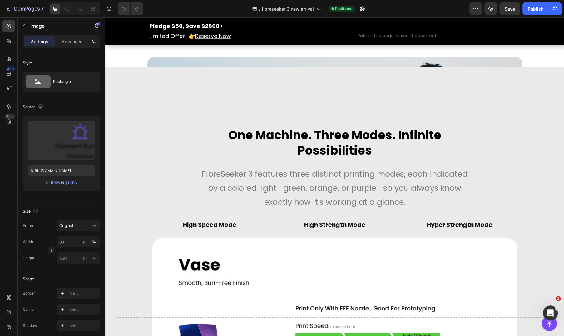
scroll to position [4814, 0]
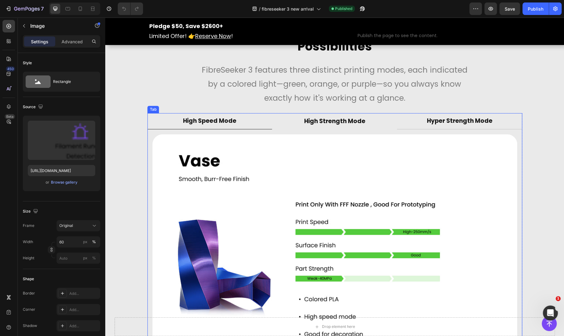
click at [308, 127] on li "High Strength Mode" at bounding box center [334, 121] width 125 height 17
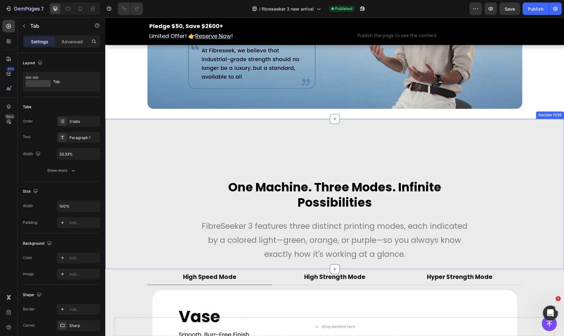
scroll to position [4918, 0]
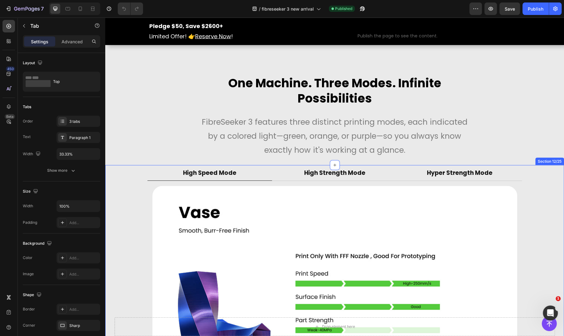
click at [139, 209] on div "High Speed Mode High Strength Mode Hyper Strength Mode Image Row Image Row Imag…" at bounding box center [334, 295] width 449 height 261
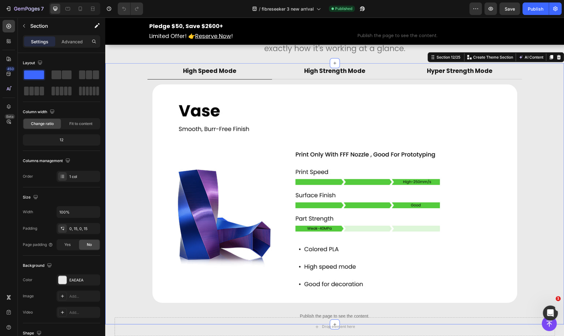
scroll to position [5022, 0]
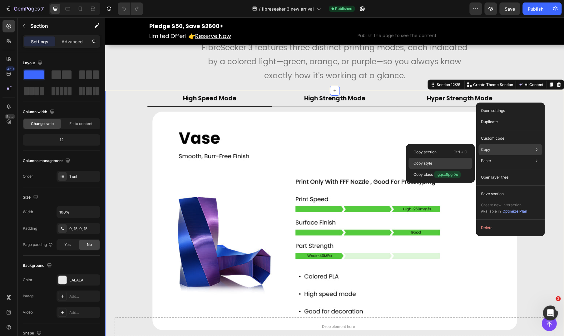
click at [427, 163] on p "Copy style" at bounding box center [422, 164] width 19 height 6
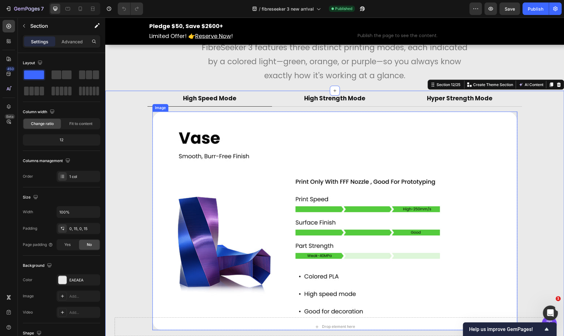
click at [483, 164] on img at bounding box center [334, 221] width 364 height 219
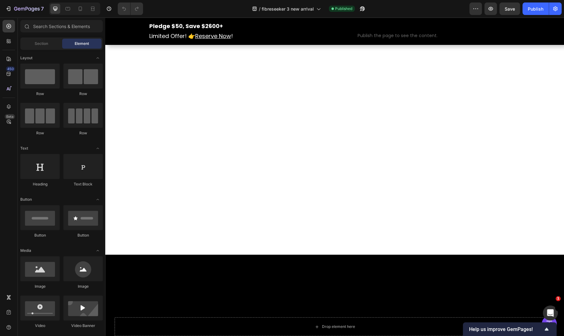
scroll to position [8327, 0]
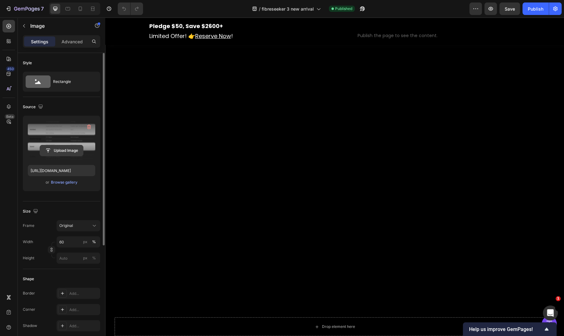
click at [70, 149] on input "file" at bounding box center [61, 150] width 43 height 11
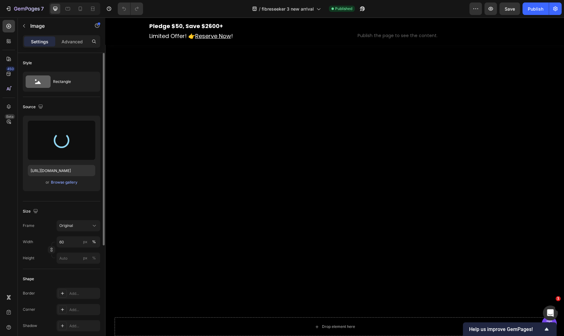
scroll to position [8015, 0]
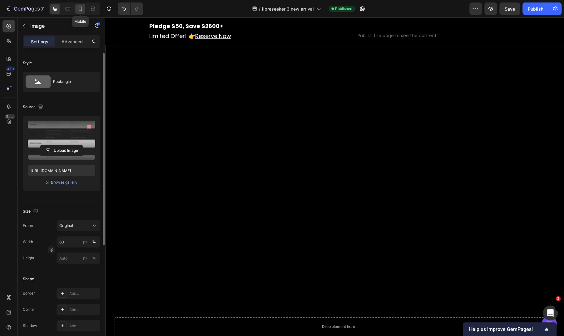
click at [77, 8] on icon at bounding box center [80, 9] width 6 height 6
type input "https://cdn.shopify.com/s/files/1/0767/2181/5794/files/gempages_574786771183731…"
type input "95"
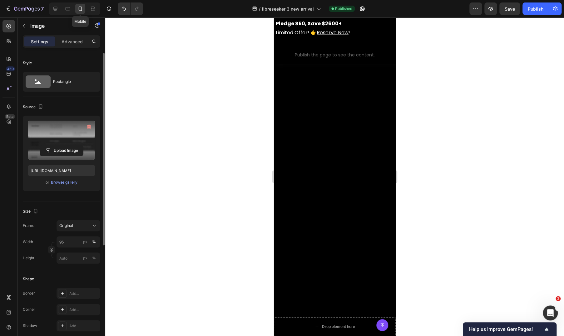
scroll to position [7903, 0]
click at [58, 151] on input "file" at bounding box center [61, 150] width 43 height 11
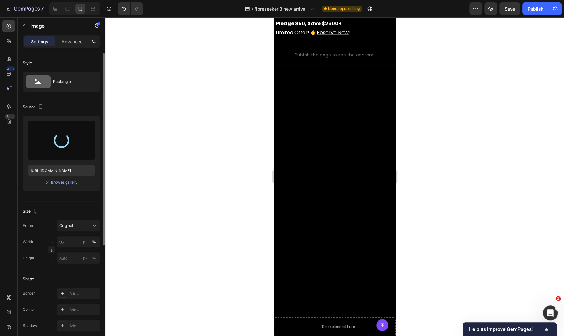
type input "https://cdn.shopify.com/s/files/1/0767/2181/5794/files/gempages_574786771183731…"
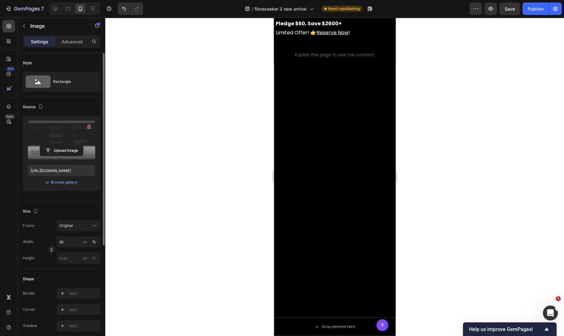
scroll to position [7799, 0]
click at [475, 202] on div at bounding box center [334, 176] width 458 height 319
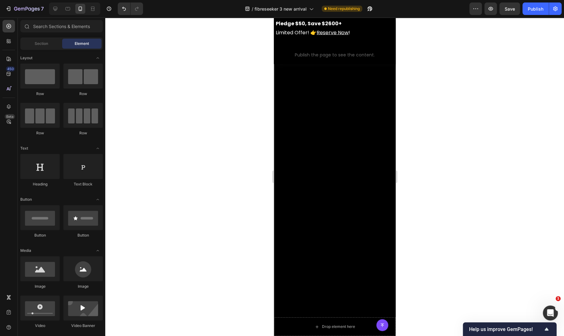
click at [341, 6] on img at bounding box center [334, 6] width 116 height 0
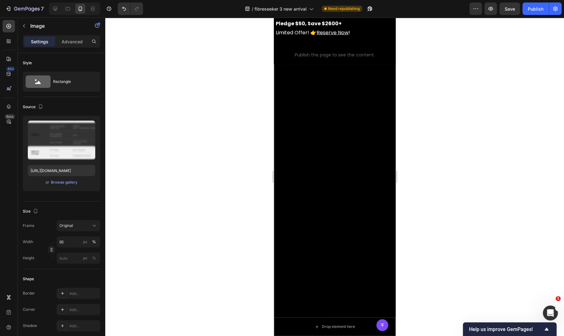
scroll to position [8111, 0]
click at [55, 9] on icon at bounding box center [55, 9] width 4 height 4
type input "[URL][DOMAIN_NAME]"
type input "60"
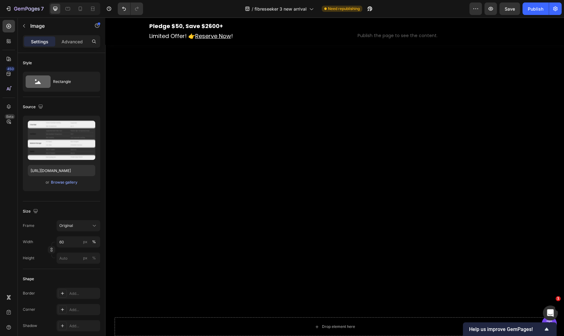
scroll to position [7994, 0]
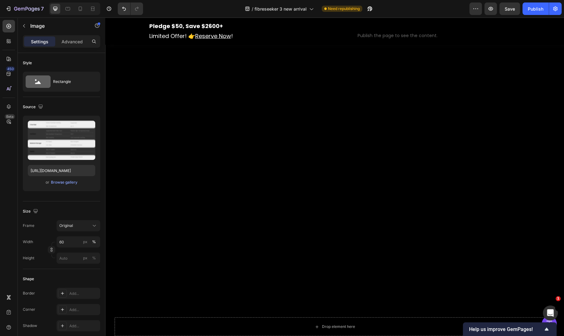
scroll to position [7994, 0]
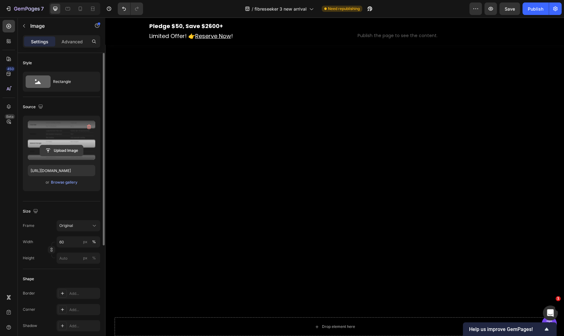
click at [60, 149] on input "file" at bounding box center [61, 150] width 43 height 11
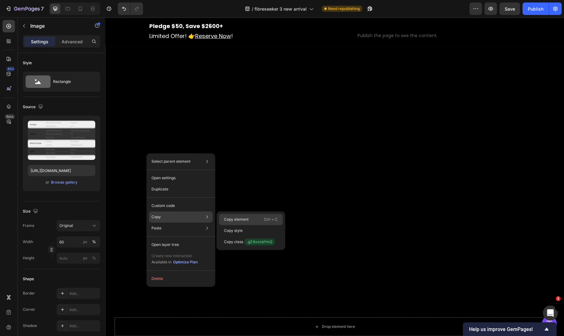
click at [234, 223] on div "Copy element Ctrl + C" at bounding box center [251, 219] width 64 height 11
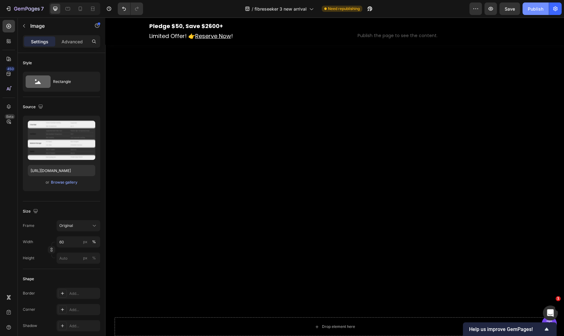
click at [533, 11] on div "Publish" at bounding box center [535, 9] width 16 height 7
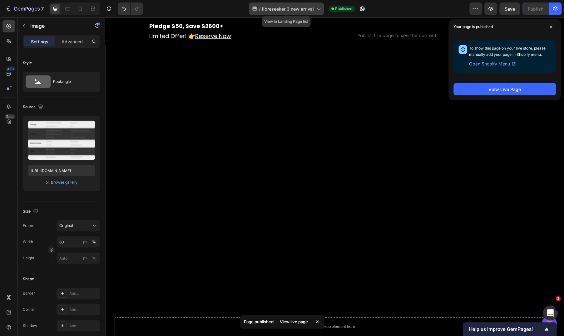
click at [283, 7] on span "fibreseeker 3 new arrival" at bounding box center [288, 9] width 52 height 7
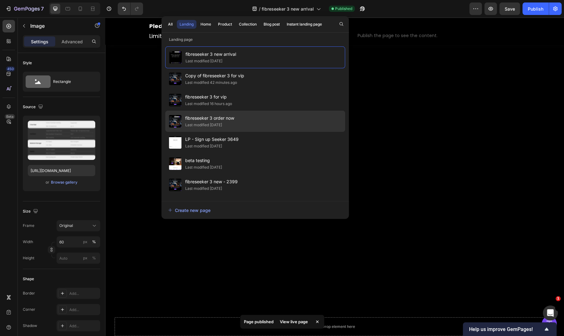
click at [237, 118] on div "fibreseeker 3 order now Last modified 3 days ago" at bounding box center [255, 121] width 180 height 21
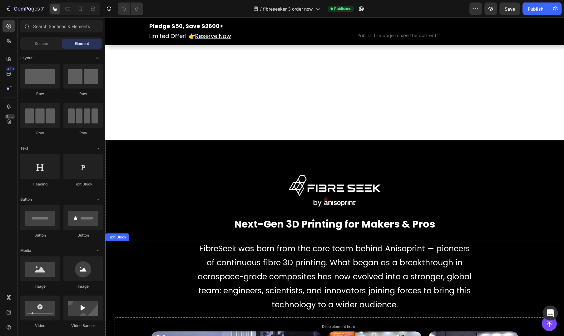
scroll to position [7368, 0]
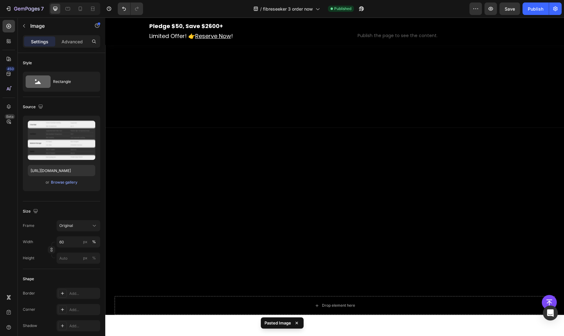
scroll to position [7051, 0]
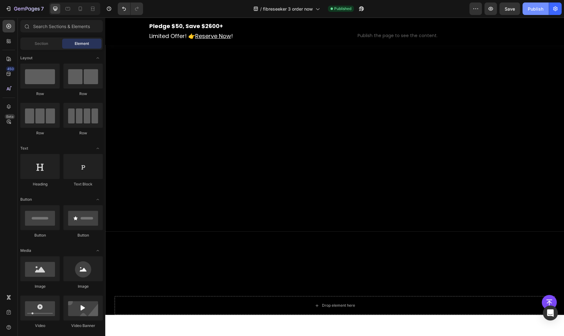
click at [536, 8] on div "Publish" at bounding box center [535, 9] width 16 height 7
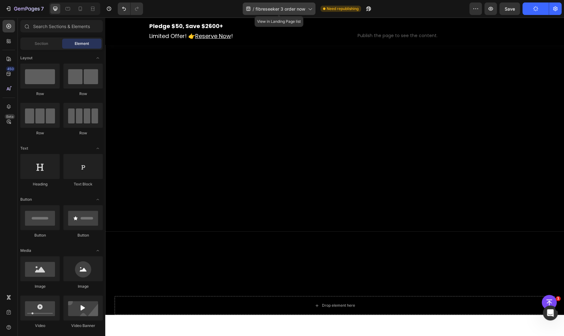
click at [305, 12] on span "fibreseeker 3 order now" at bounding box center [280, 9] width 50 height 7
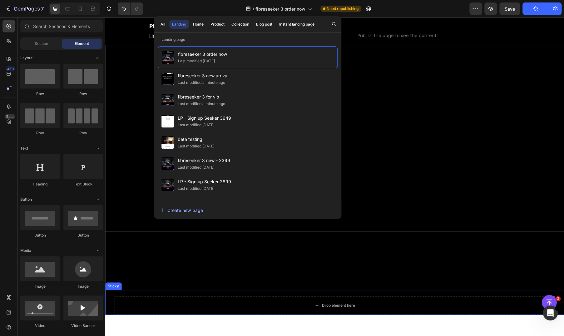
drag, startPoint x: 144, startPoint y: 291, endPoint x: 144, endPoint y: 297, distance: 6.0
click at [144, 291] on div "Button Sticky" at bounding box center [334, 302] width 458 height 25
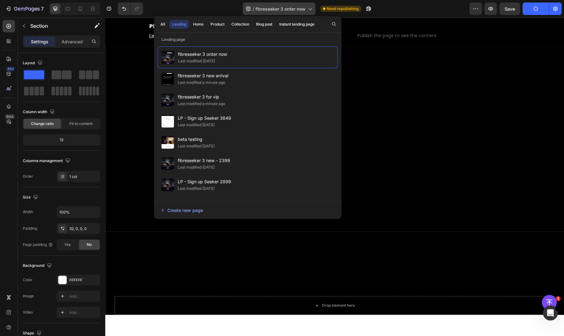
click at [283, 7] on span "fibreseeker 3 order now" at bounding box center [280, 9] width 50 height 7
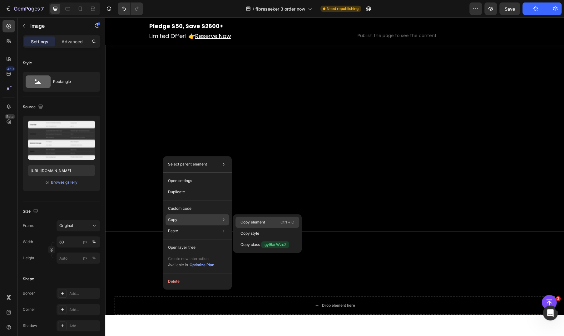
click at [250, 220] on p "Copy element" at bounding box center [252, 223] width 25 height 6
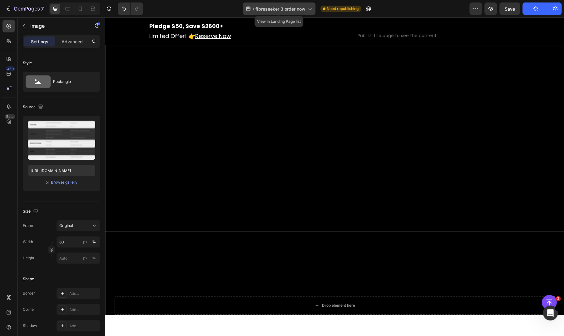
click at [286, 7] on span "fibreseeker 3 order now" at bounding box center [280, 9] width 50 height 7
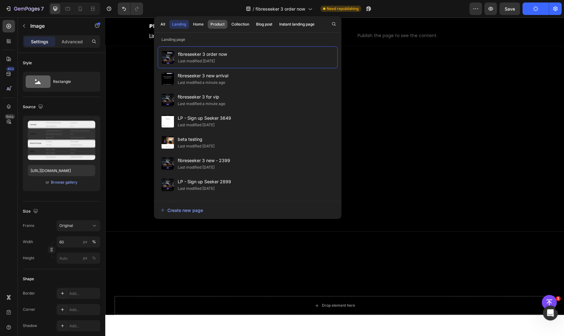
click at [216, 28] on button "Product" at bounding box center [218, 24] width 20 height 9
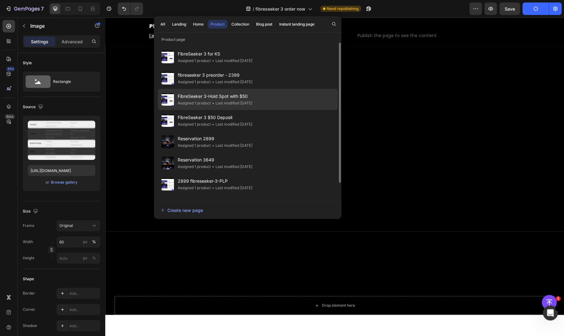
click at [216, 93] on span "FibreSeeker 3-Hold Spot with $50" at bounding box center [215, 96] width 75 height 7
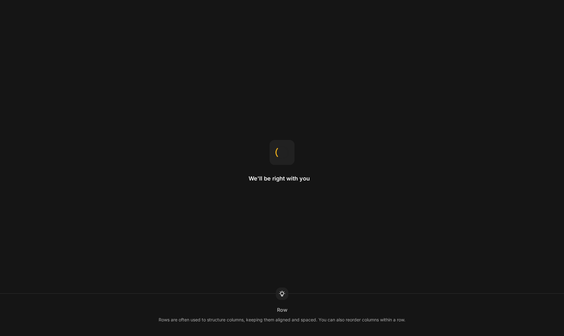
click at [463, 115] on div "We'll be right with you Row Rows are often used to structure columns, keeping t…" at bounding box center [282, 168] width 564 height 336
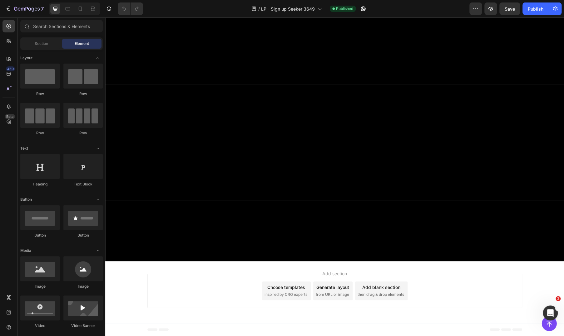
scroll to position [5097, 0]
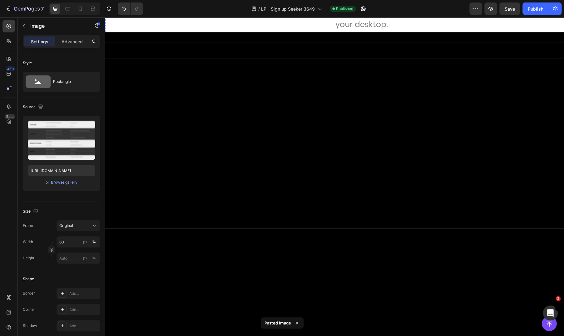
scroll to position [4760, 0]
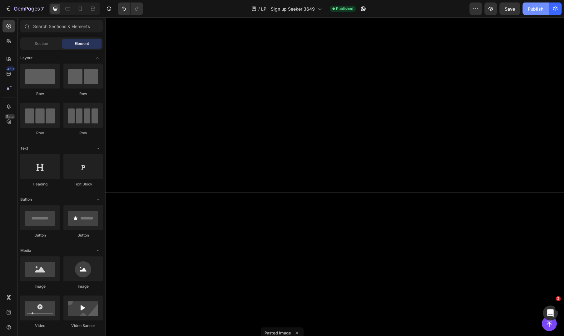
click at [536, 6] on div "Publish" at bounding box center [535, 9] width 16 height 7
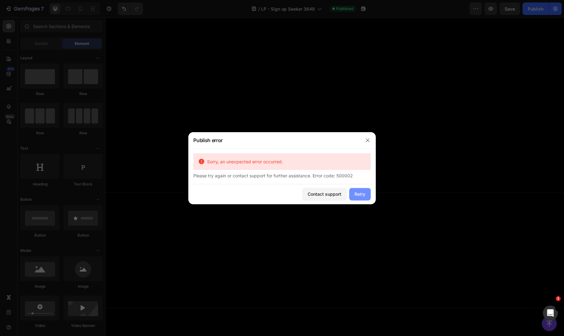
click at [359, 196] on div "Retry" at bounding box center [359, 194] width 11 height 7
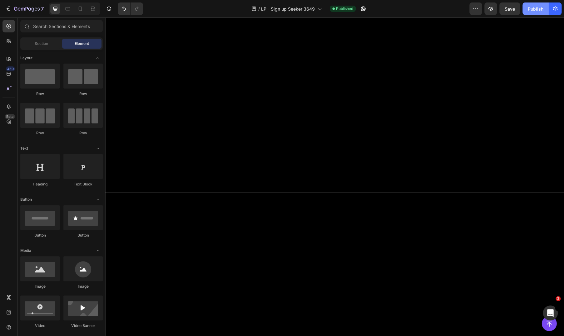
click at [531, 8] on div "Publish" at bounding box center [535, 9] width 16 height 7
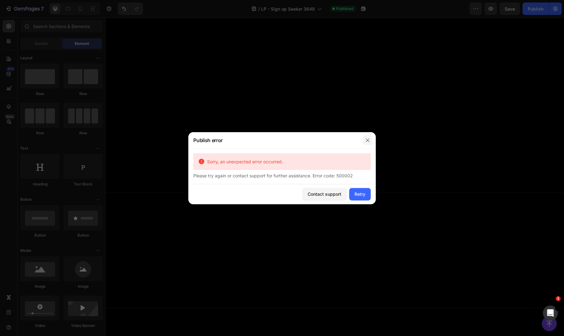
drag, startPoint x: 366, startPoint y: 141, endPoint x: 203, endPoint y: 83, distance: 172.4
click at [366, 141] on icon "button" at bounding box center [366, 140] width 3 height 3
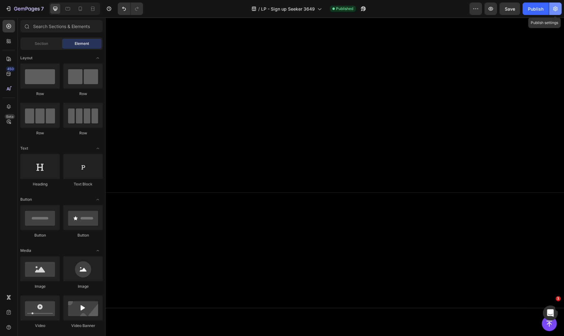
click at [554, 10] on icon "button" at bounding box center [555, 9] width 6 height 6
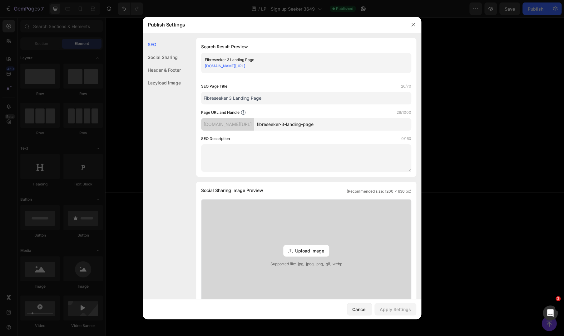
click at [482, 66] on div at bounding box center [282, 168] width 564 height 336
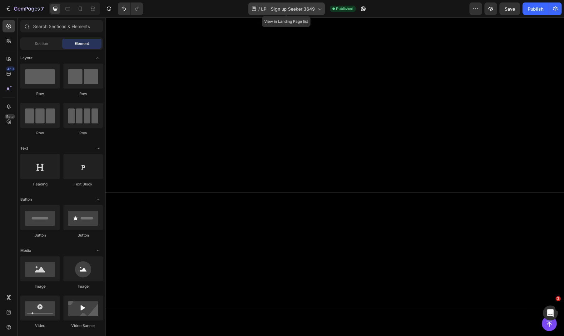
click at [293, 12] on div "/ LP - Sign up Seeker 3649" at bounding box center [286, 8] width 76 height 12
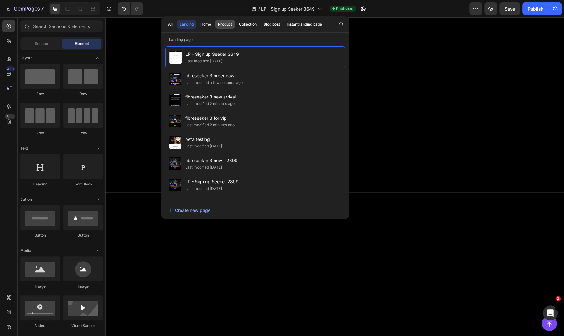
click at [223, 23] on div "Product" at bounding box center [225, 25] width 14 height 6
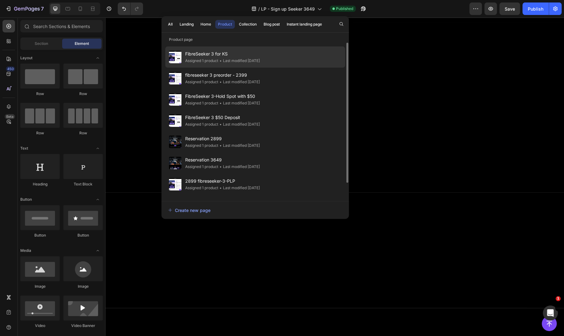
click at [259, 56] on span "FibreSeeker 3 for KS" at bounding box center [222, 53] width 75 height 7
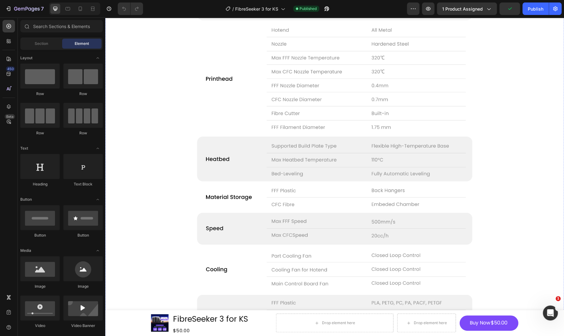
scroll to position [4369, 0]
click at [238, 106] on img at bounding box center [334, 202] width 275 height 635
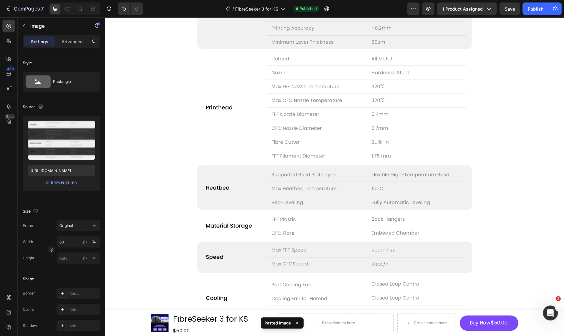
scroll to position [4032, 0]
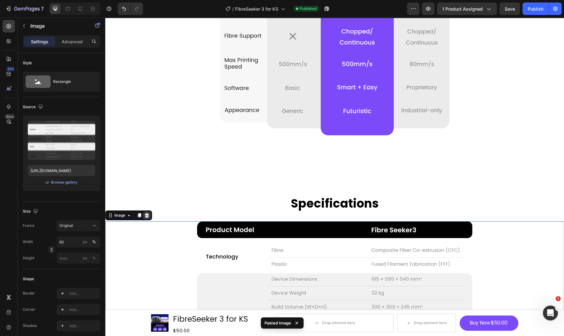
click at [145, 215] on icon at bounding box center [146, 215] width 5 height 5
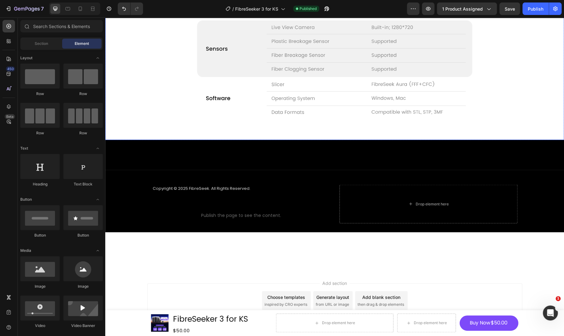
scroll to position [4173, 0]
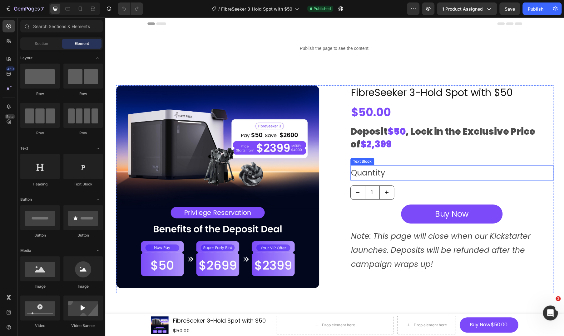
drag, startPoint x: 487, startPoint y: 168, endPoint x: 410, endPoint y: 214, distance: 89.7
click at [487, 168] on div "Quantity" at bounding box center [451, 172] width 203 height 15
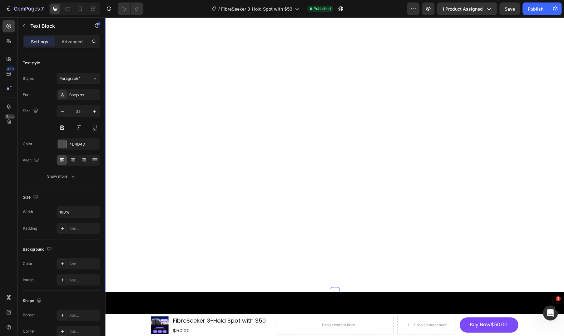
scroll to position [3699, 0]
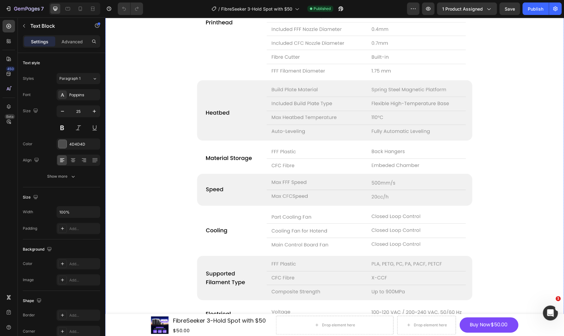
click at [305, 166] on img at bounding box center [334, 124] width 275 height 589
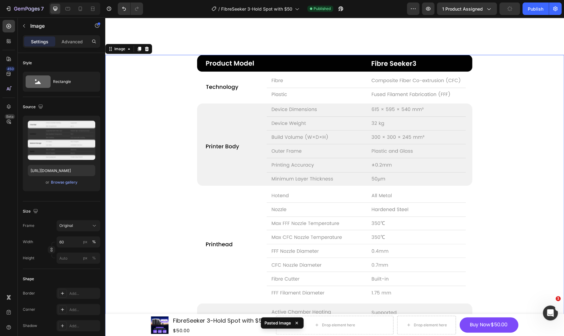
scroll to position [4060, 0]
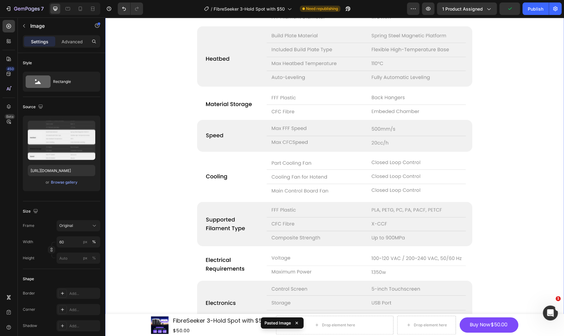
scroll to position [3748, 0]
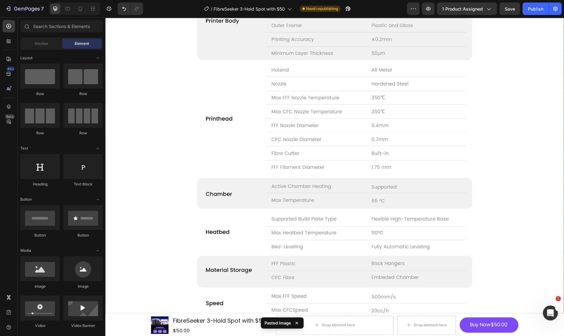
scroll to position [3540, 0]
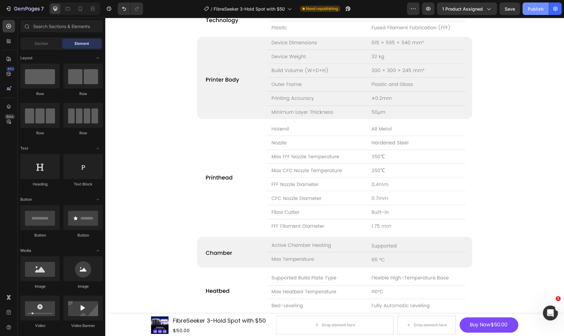
click at [527, 7] on div "Publish" at bounding box center [535, 9] width 16 height 7
